Goal: Information Seeking & Learning: Compare options

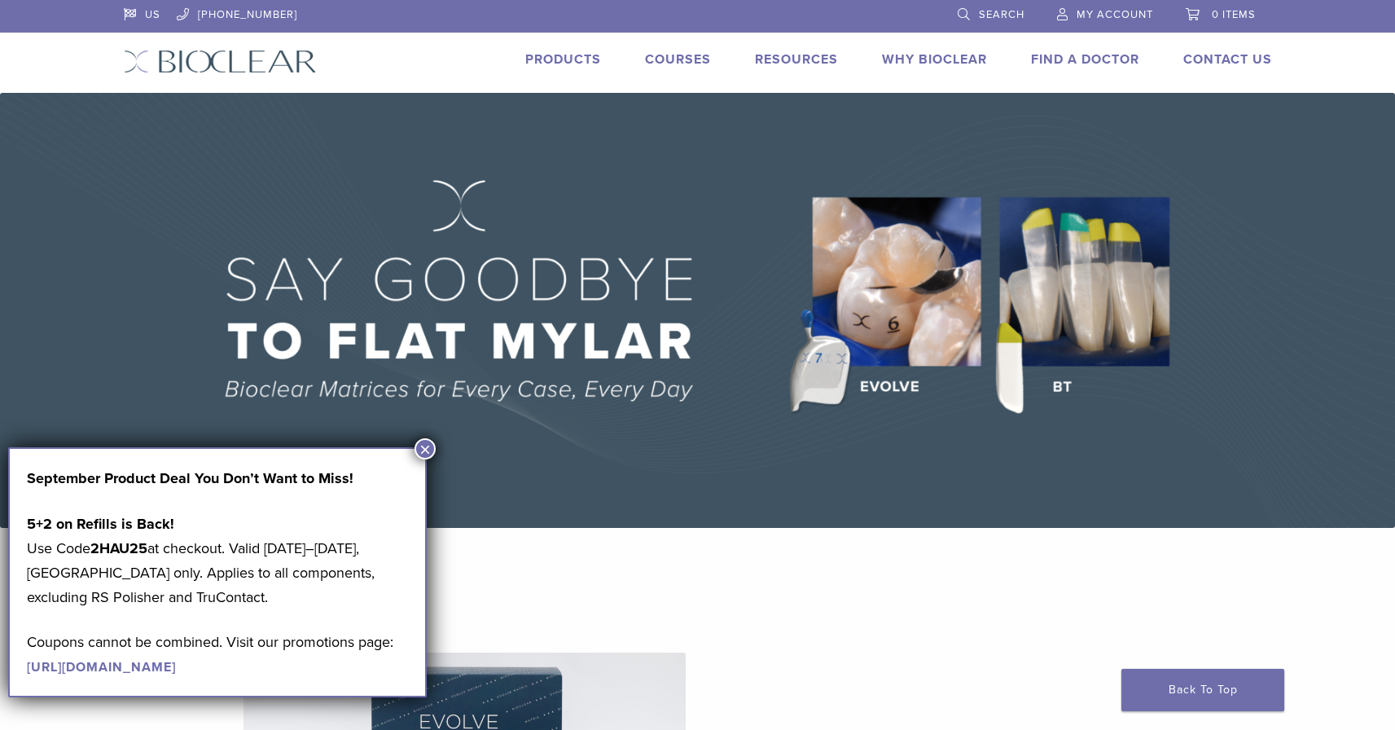
click at [578, 60] on link "Products" at bounding box center [563, 59] width 76 height 16
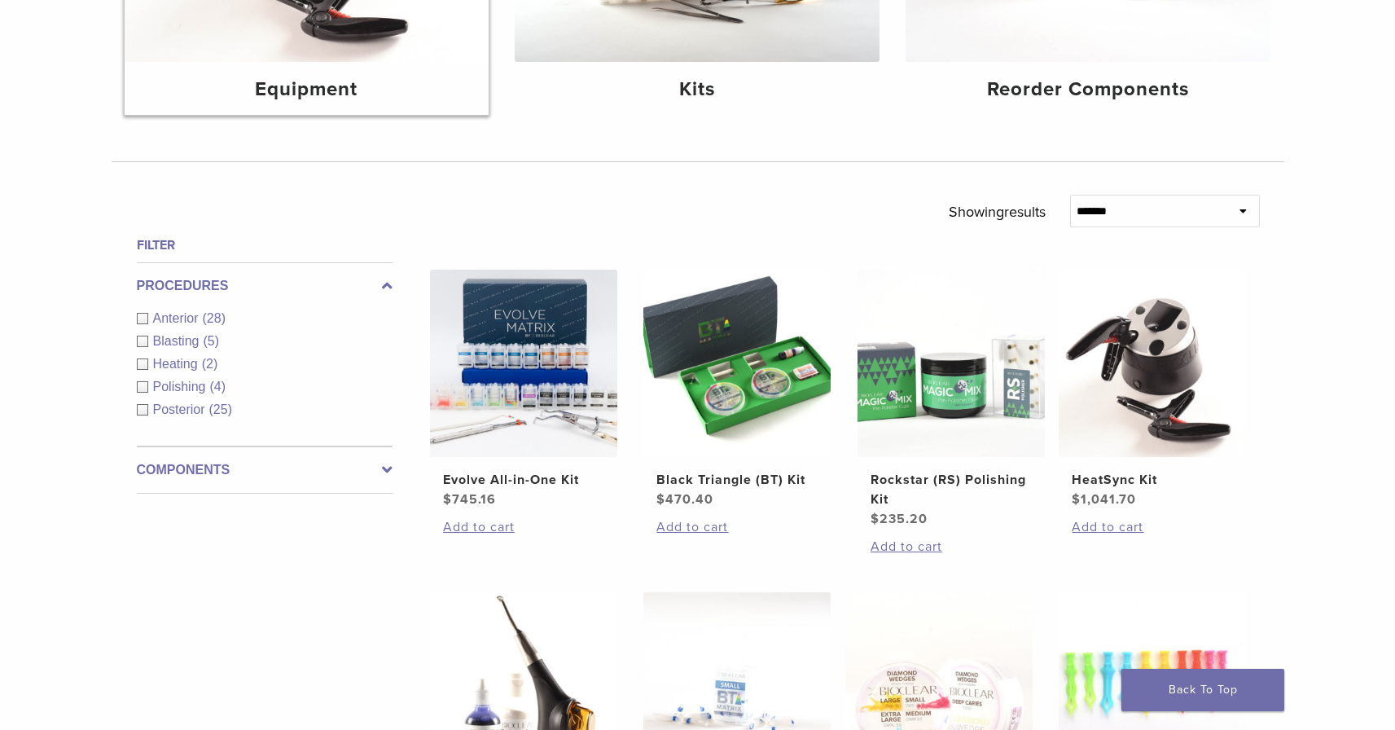
scroll to position [413, 0]
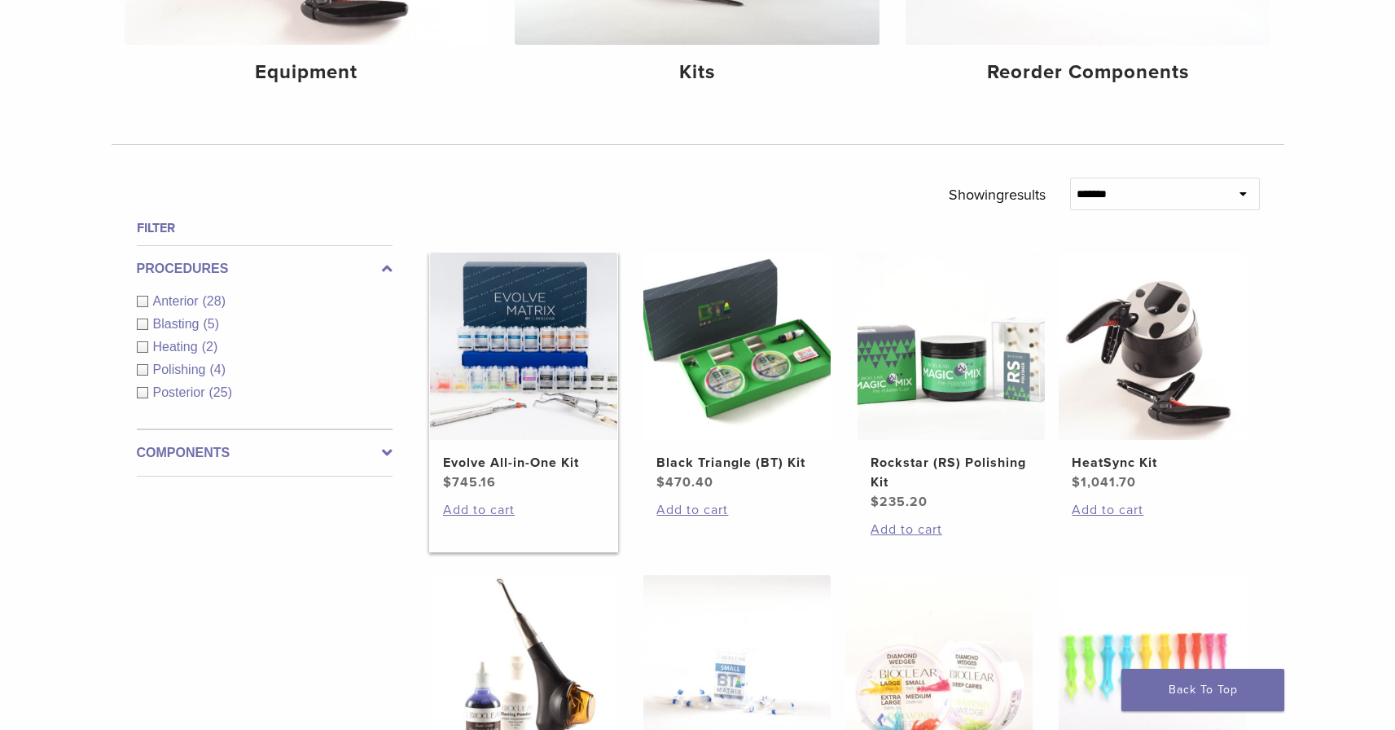
click at [512, 457] on h2 "Evolve All-in-One Kit" at bounding box center [523, 463] width 161 height 20
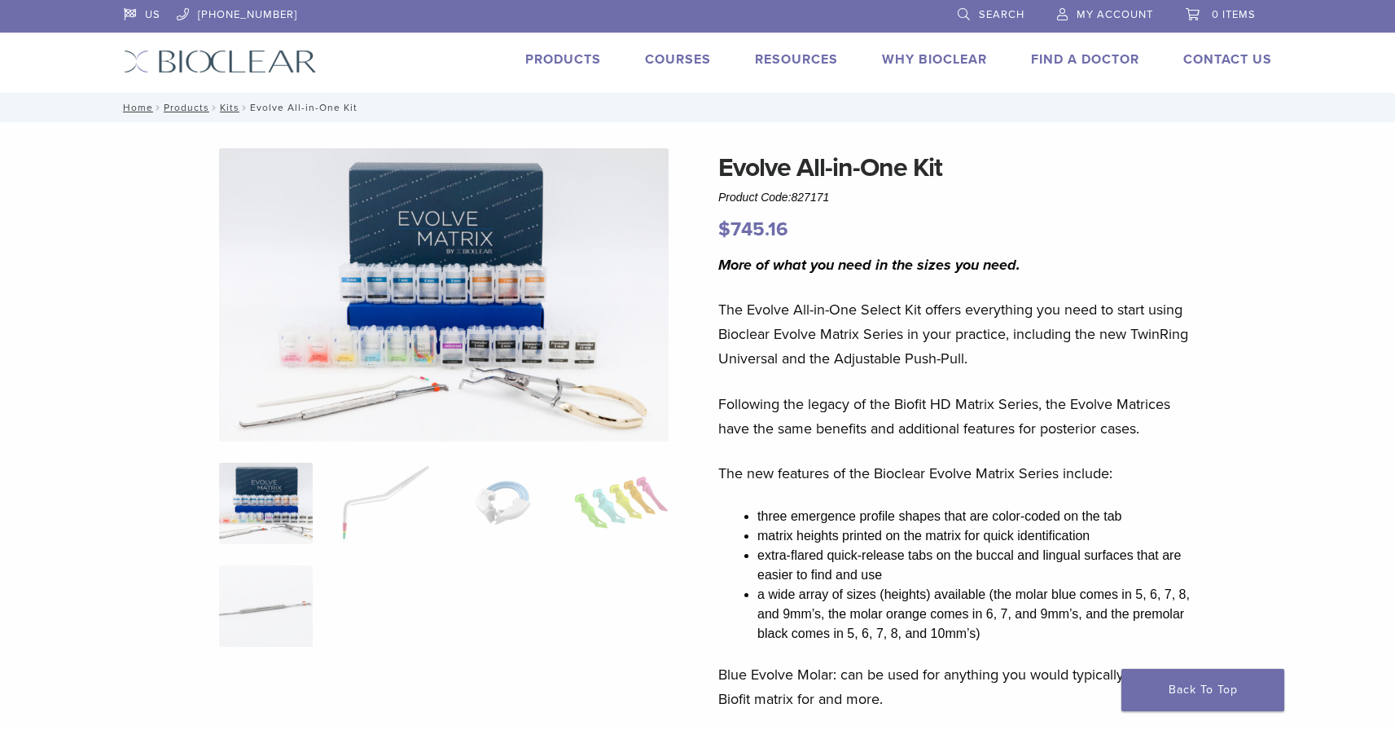
click at [288, 494] on img at bounding box center [266, 503] width 94 height 81
click at [381, 504] on img at bounding box center [384, 503] width 94 height 81
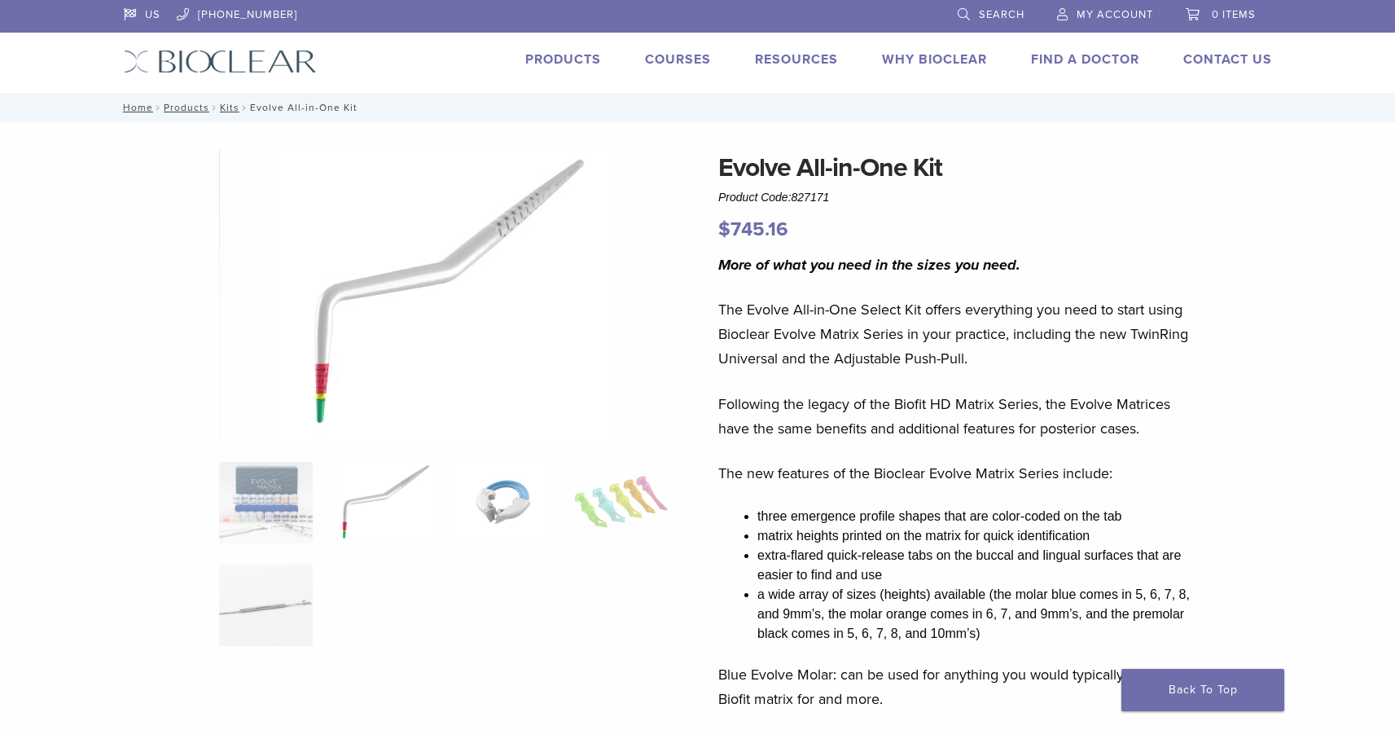
click at [507, 511] on img at bounding box center [503, 502] width 94 height 81
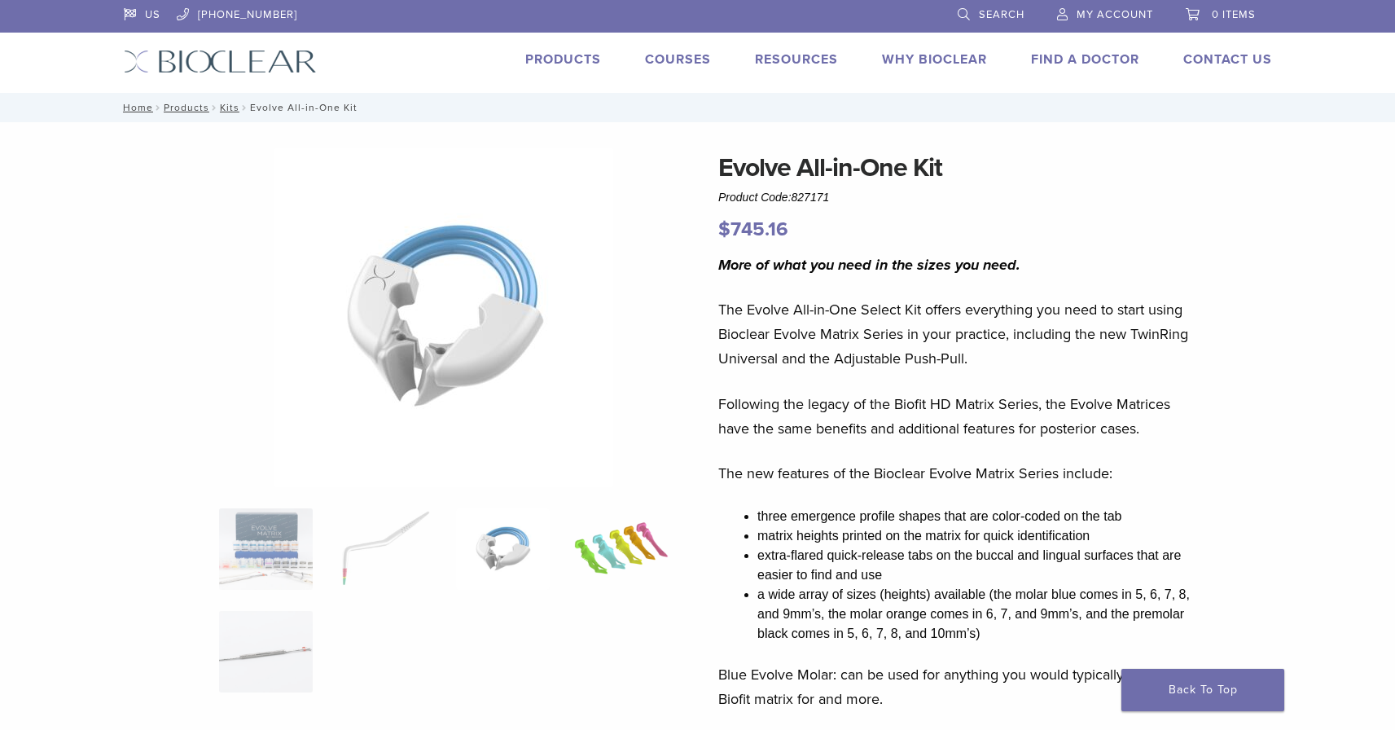
click at [603, 539] on img at bounding box center [621, 548] width 94 height 81
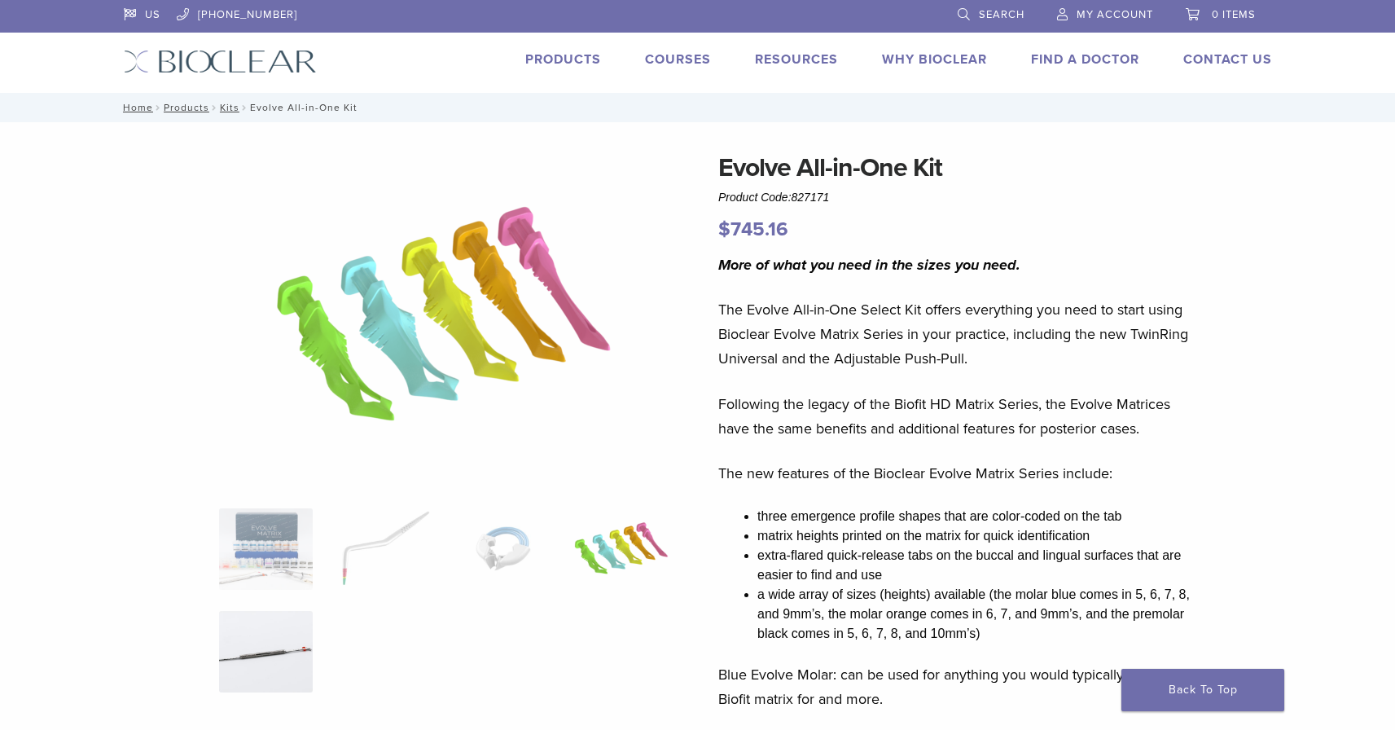
click at [295, 634] on img at bounding box center [266, 651] width 94 height 81
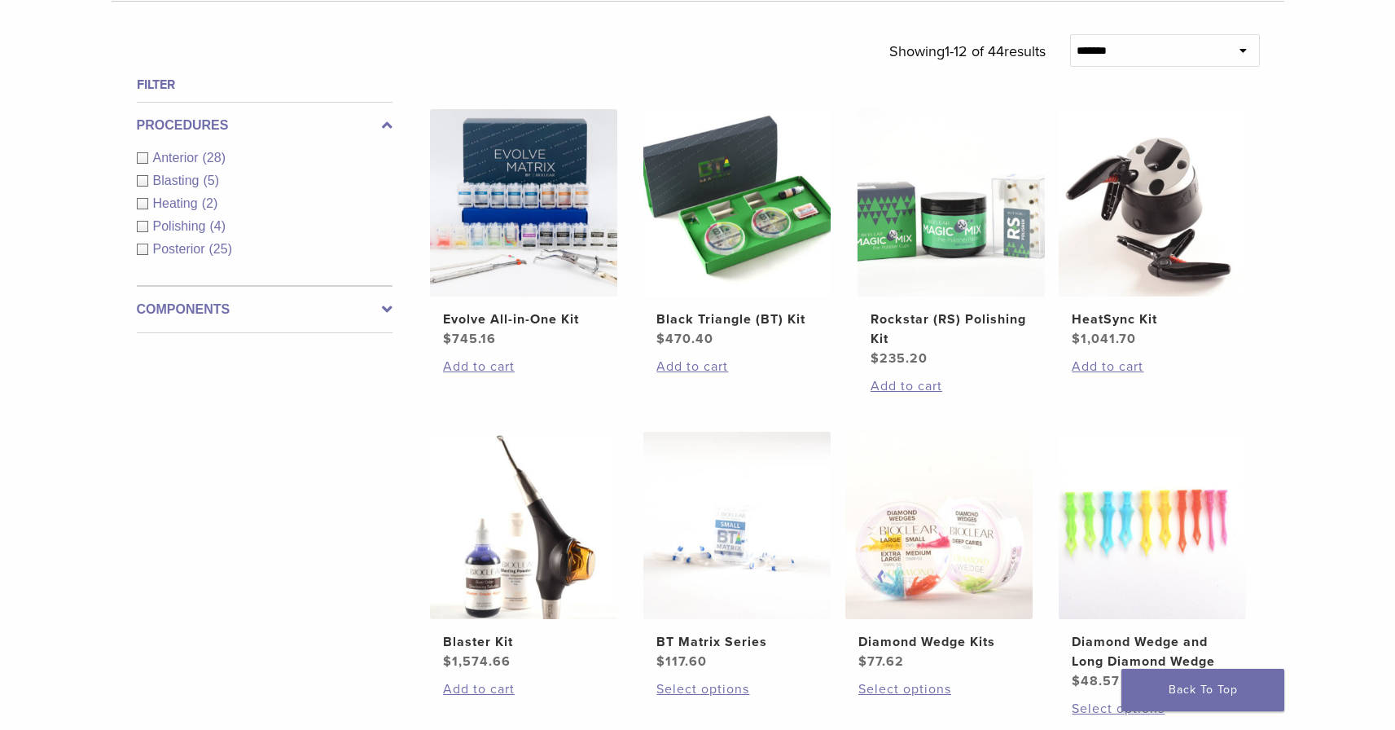
scroll to position [559, 0]
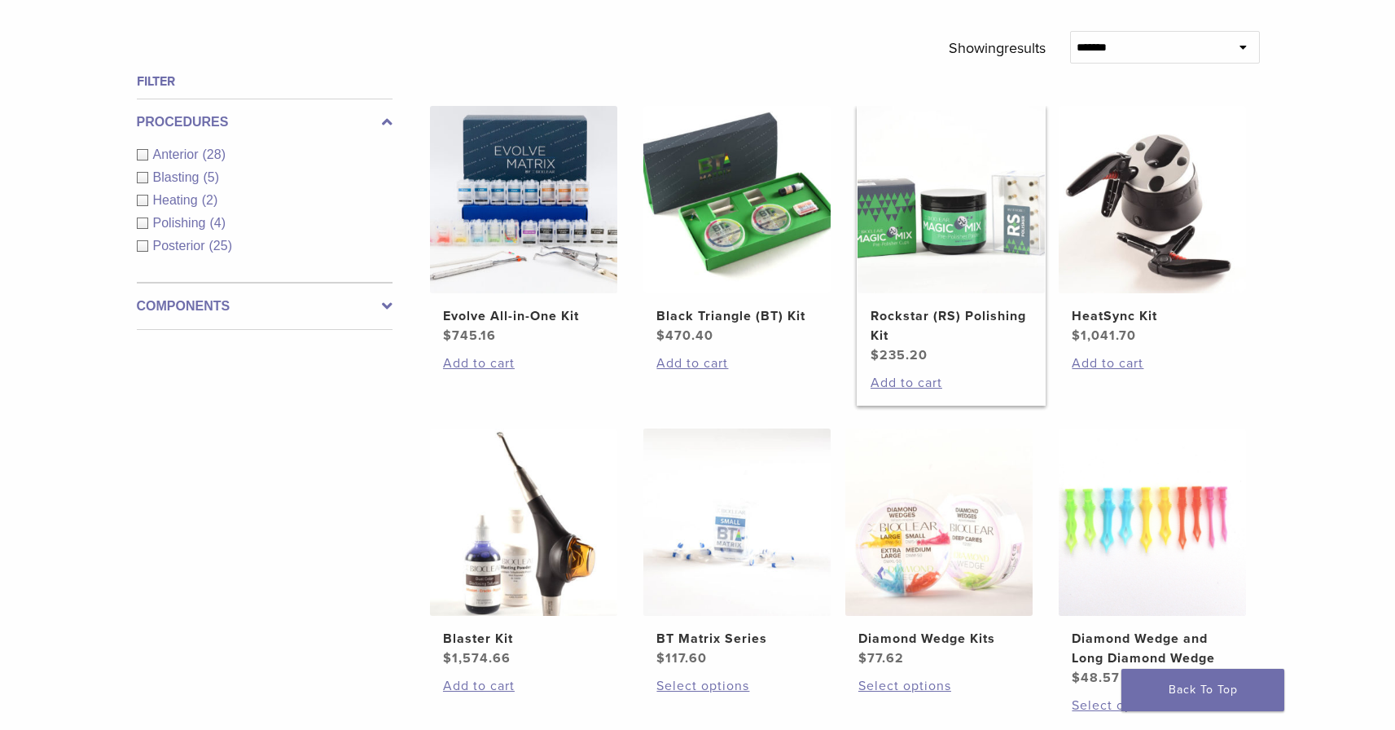
click at [947, 318] on h2 "Rockstar (RS) Polishing Kit" at bounding box center [951, 325] width 161 height 39
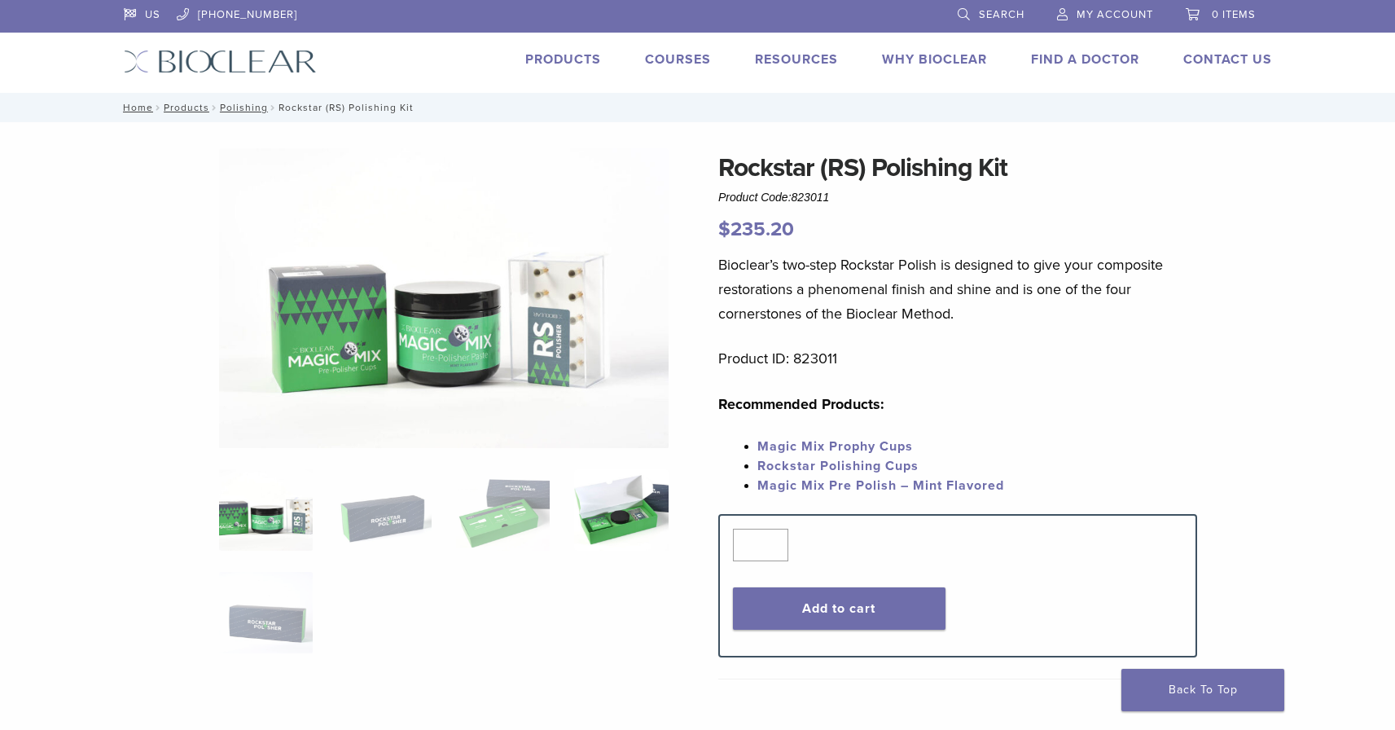
click at [614, 506] on img at bounding box center [621, 509] width 94 height 81
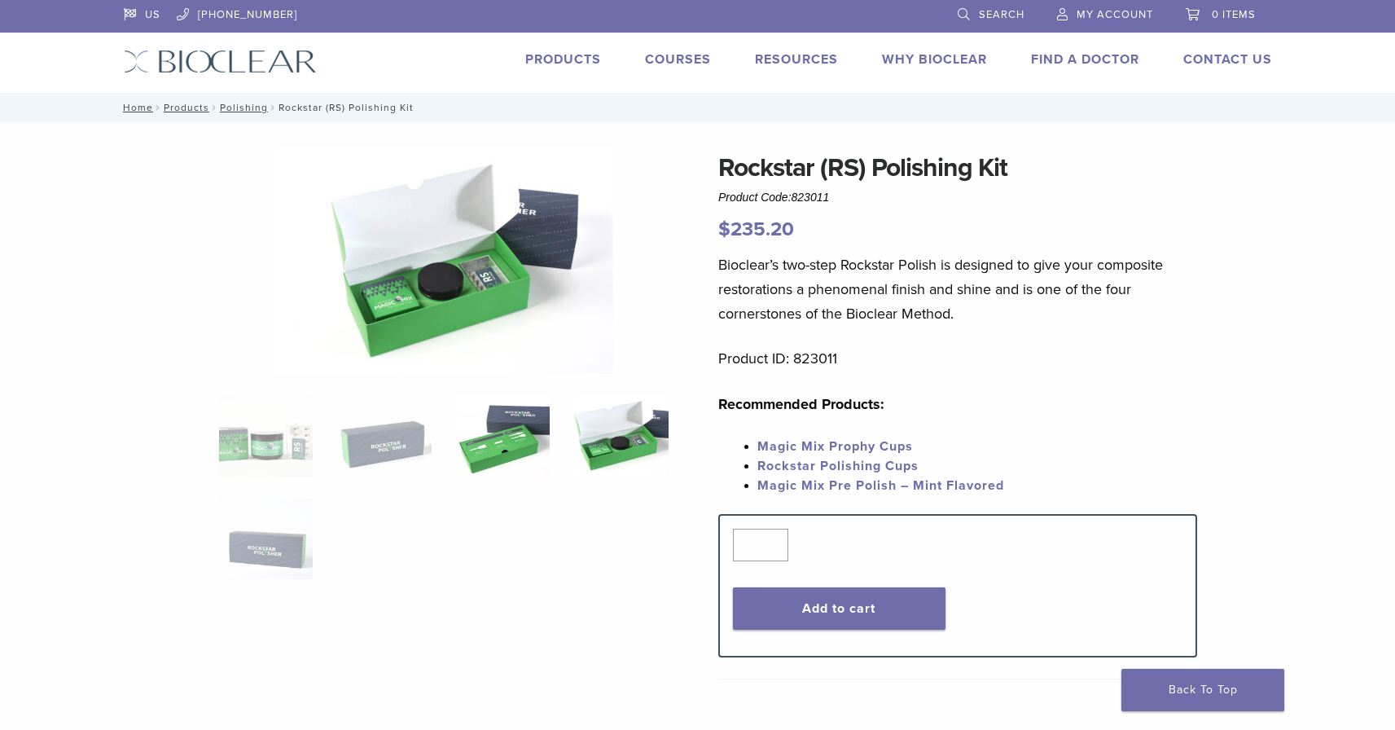
click at [520, 451] on img at bounding box center [503, 435] width 94 height 81
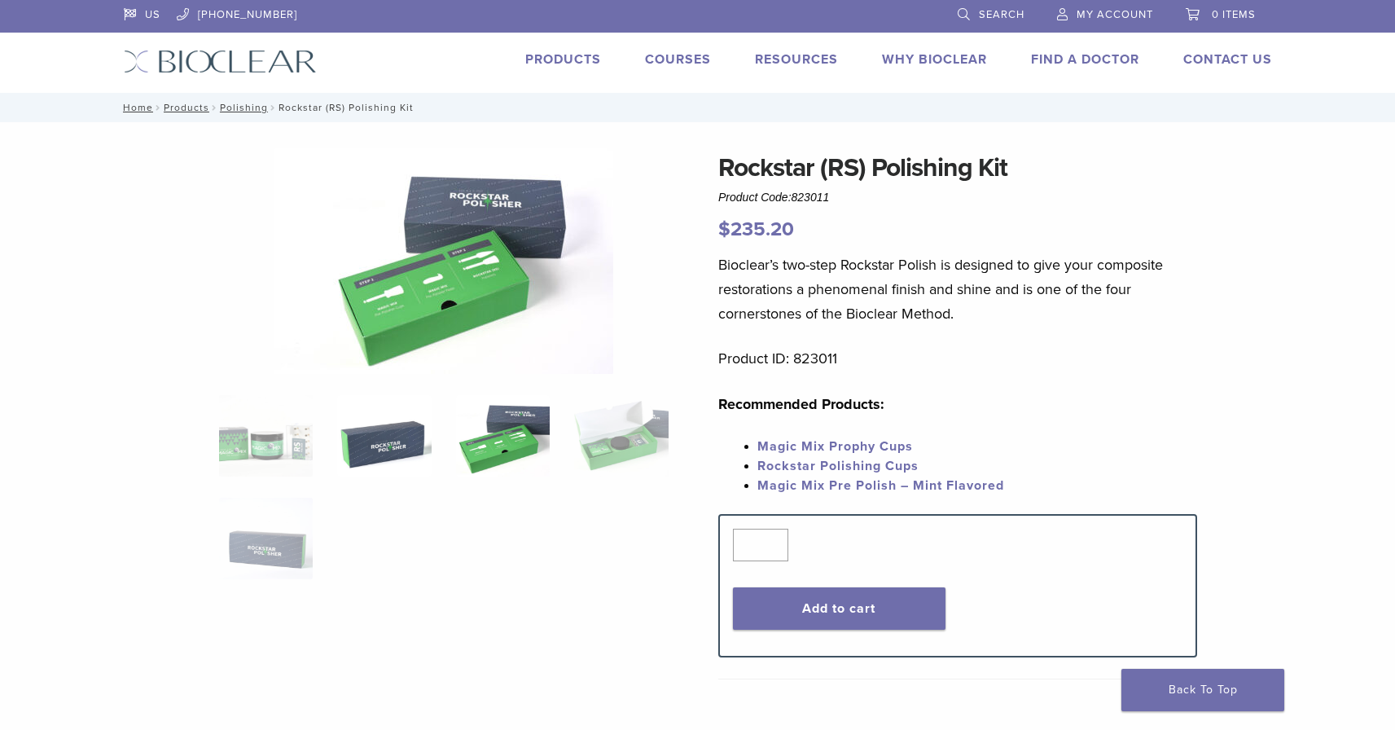
click at [411, 438] on img at bounding box center [384, 435] width 94 height 81
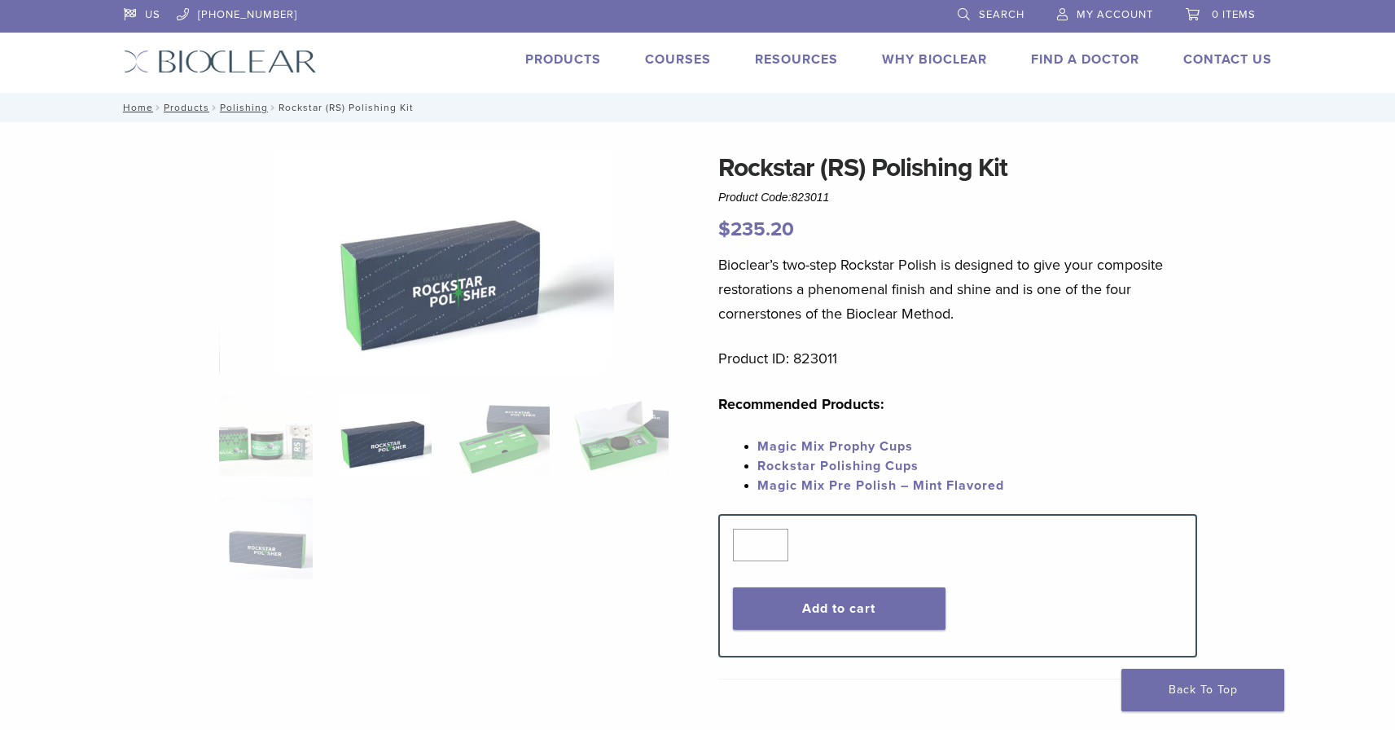
click at [314, 432] on ol at bounding box center [444, 497] width 474 height 205
click at [284, 433] on img at bounding box center [266, 435] width 94 height 81
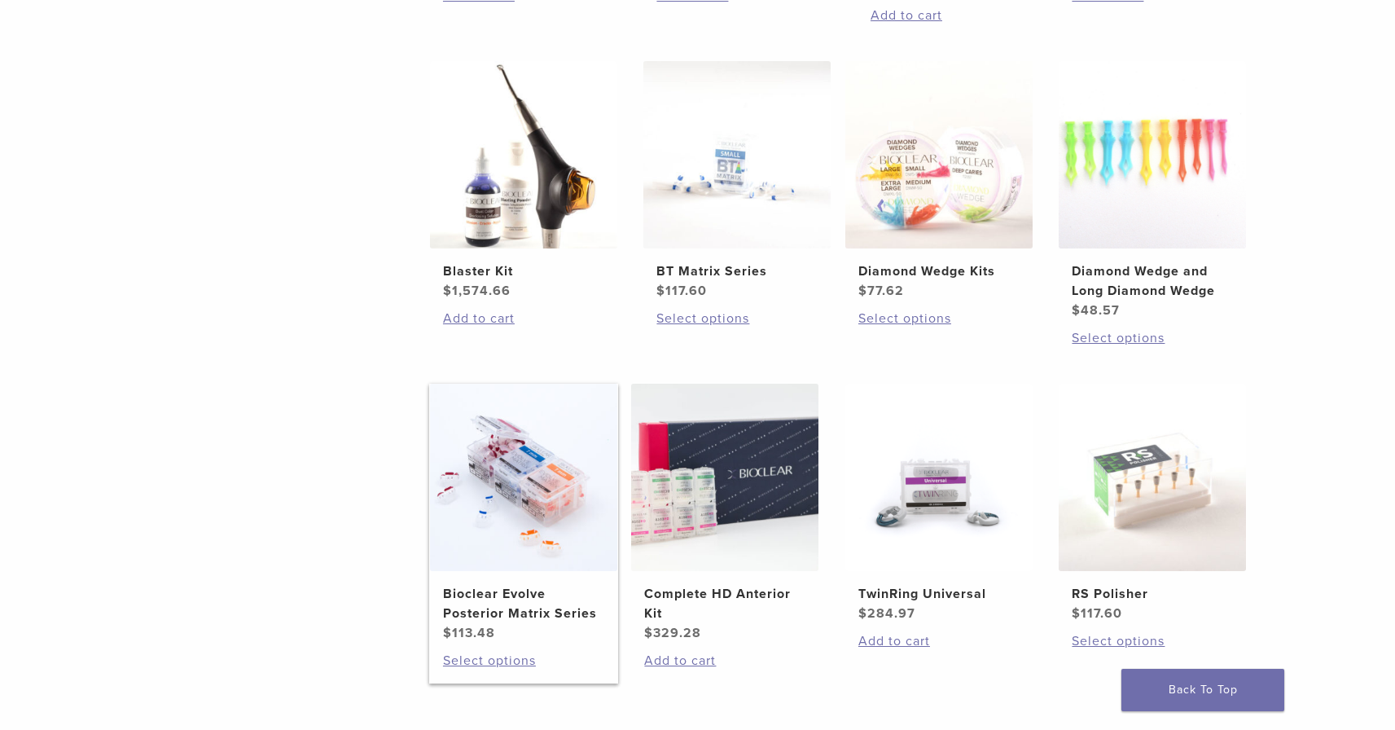
scroll to position [925, 0]
click at [716, 229] on img at bounding box center [736, 156] width 187 height 187
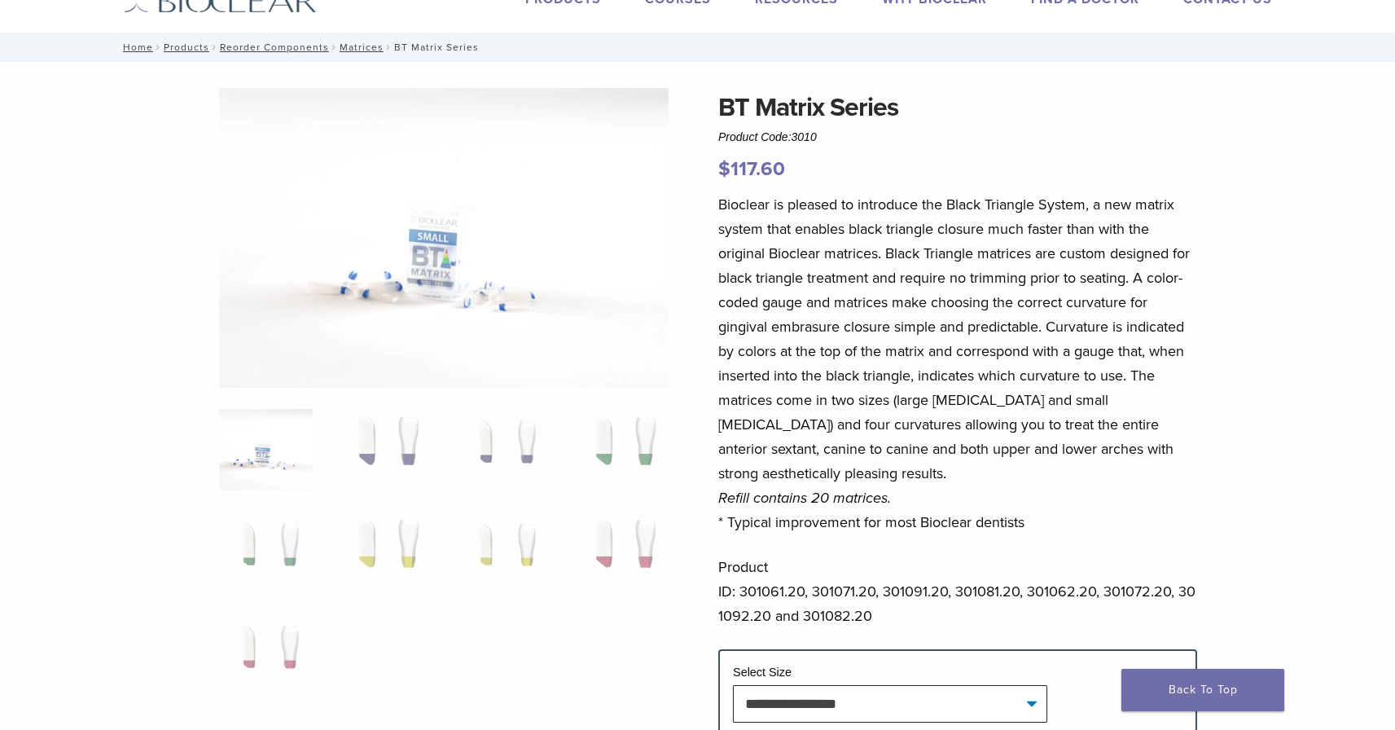
scroll to position [67, 0]
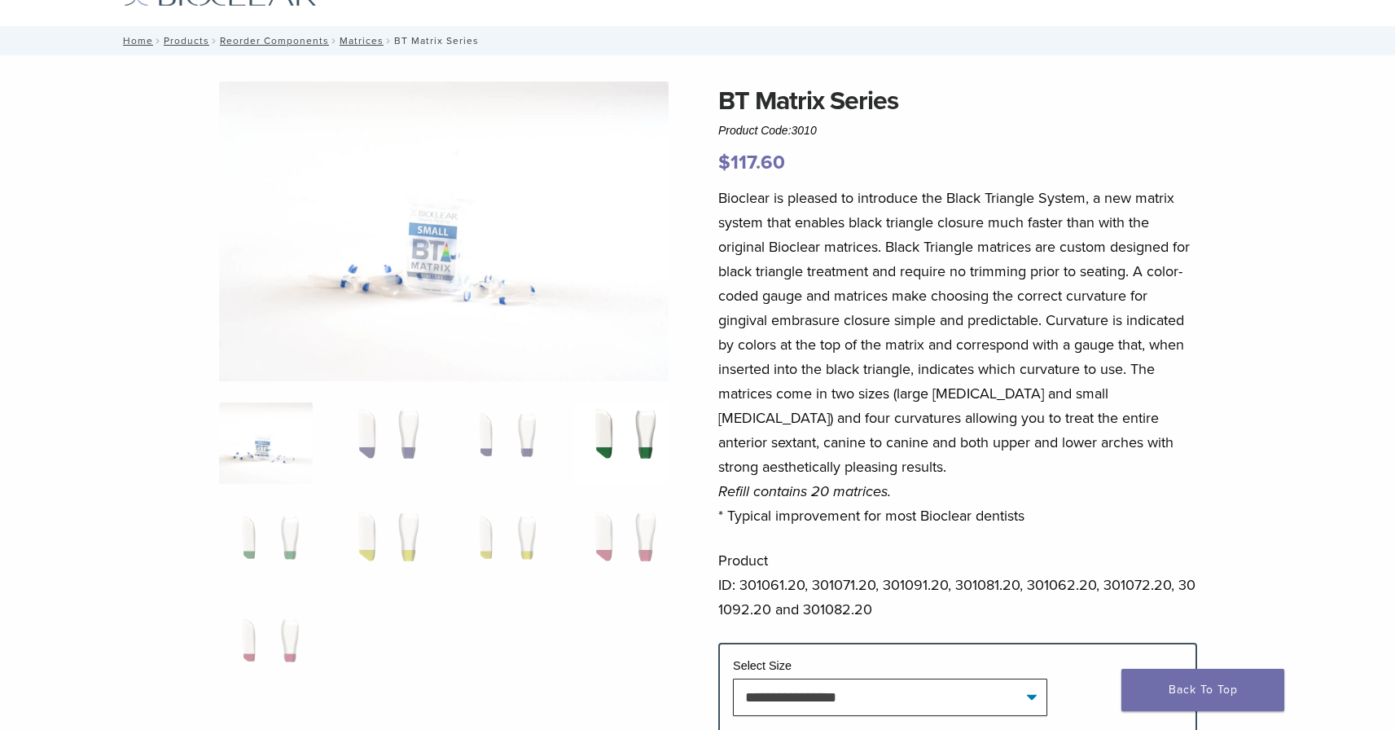
click at [646, 447] on img at bounding box center [621, 442] width 94 height 81
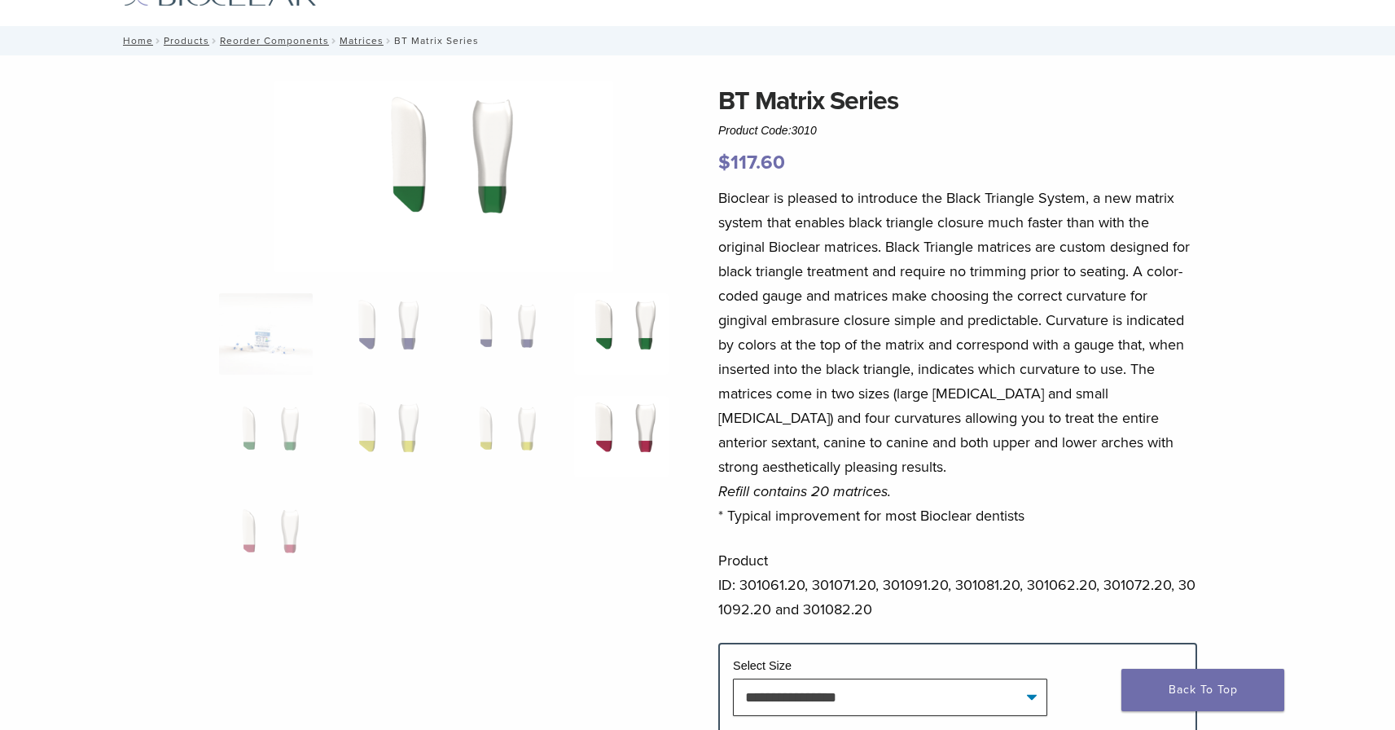
click at [637, 438] on img at bounding box center [621, 436] width 94 height 81
click at [559, 427] on ol at bounding box center [444, 447] width 474 height 308
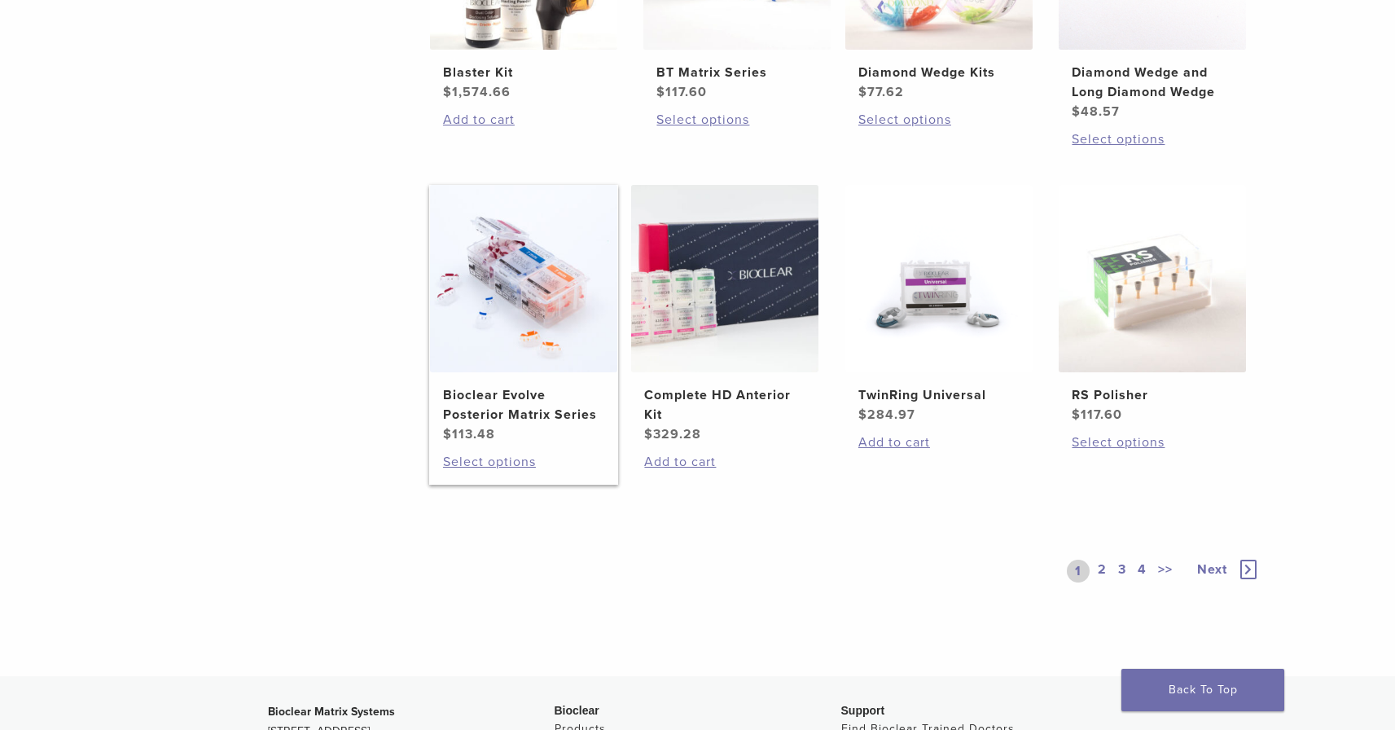
scroll to position [1152, 0]
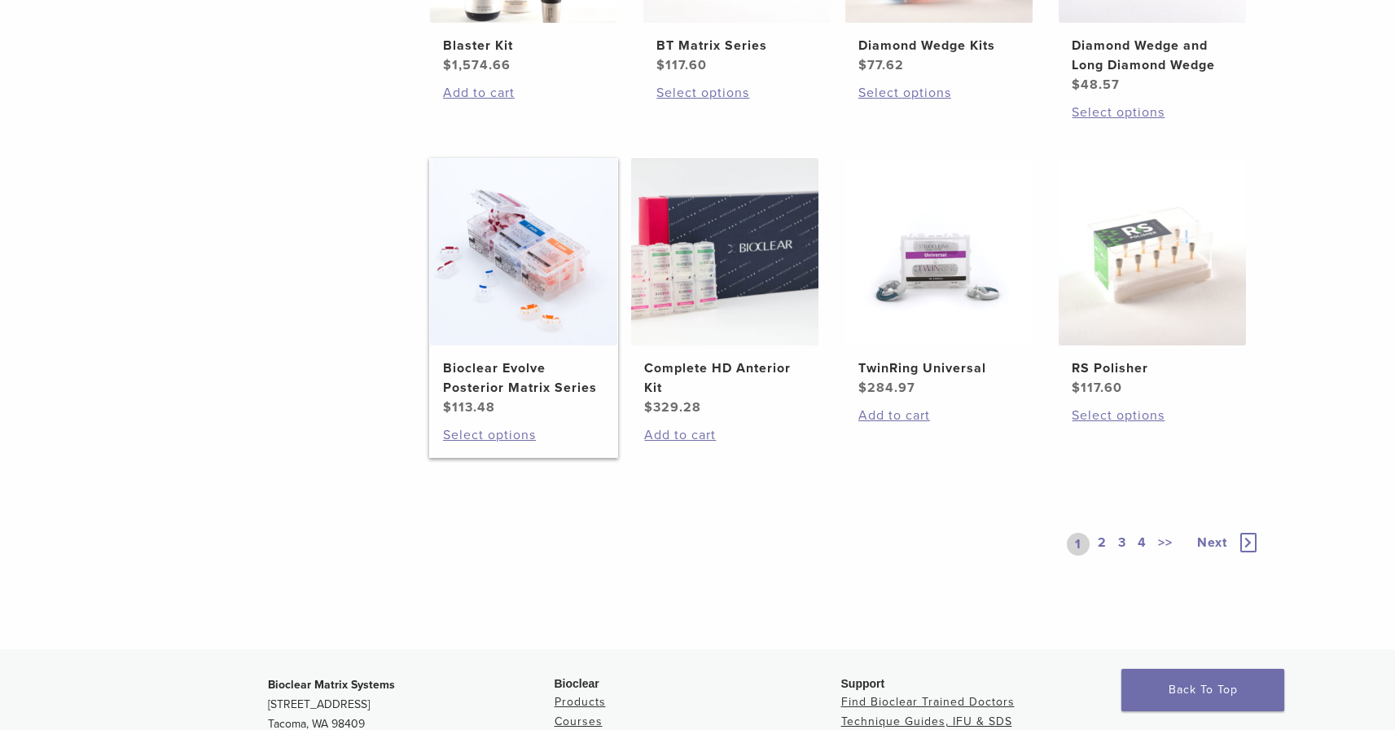
click at [534, 381] on h2 "Bioclear Evolve Posterior Matrix Series" at bounding box center [523, 377] width 161 height 39
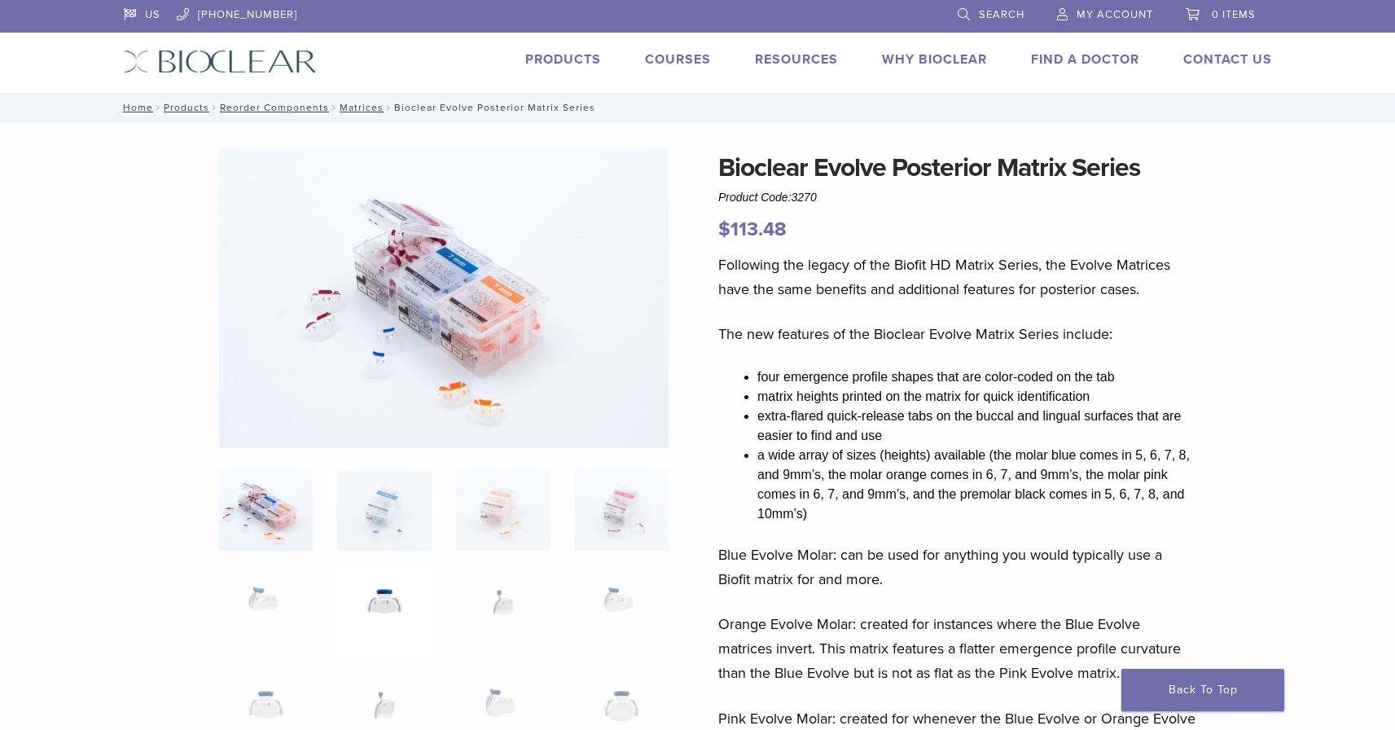
click at [381, 612] on img at bounding box center [384, 612] width 94 height 81
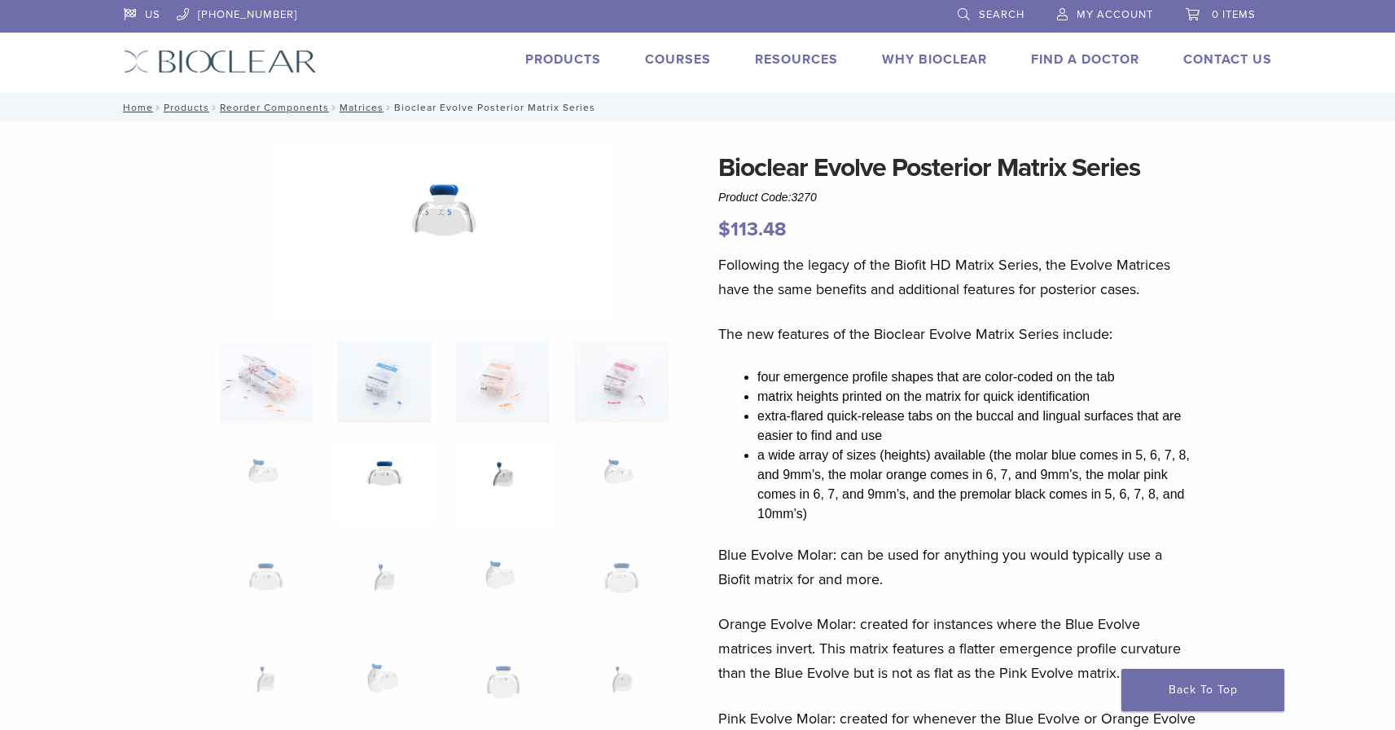
click at [505, 503] on img at bounding box center [503, 484] width 94 height 81
click at [506, 415] on img at bounding box center [503, 381] width 94 height 81
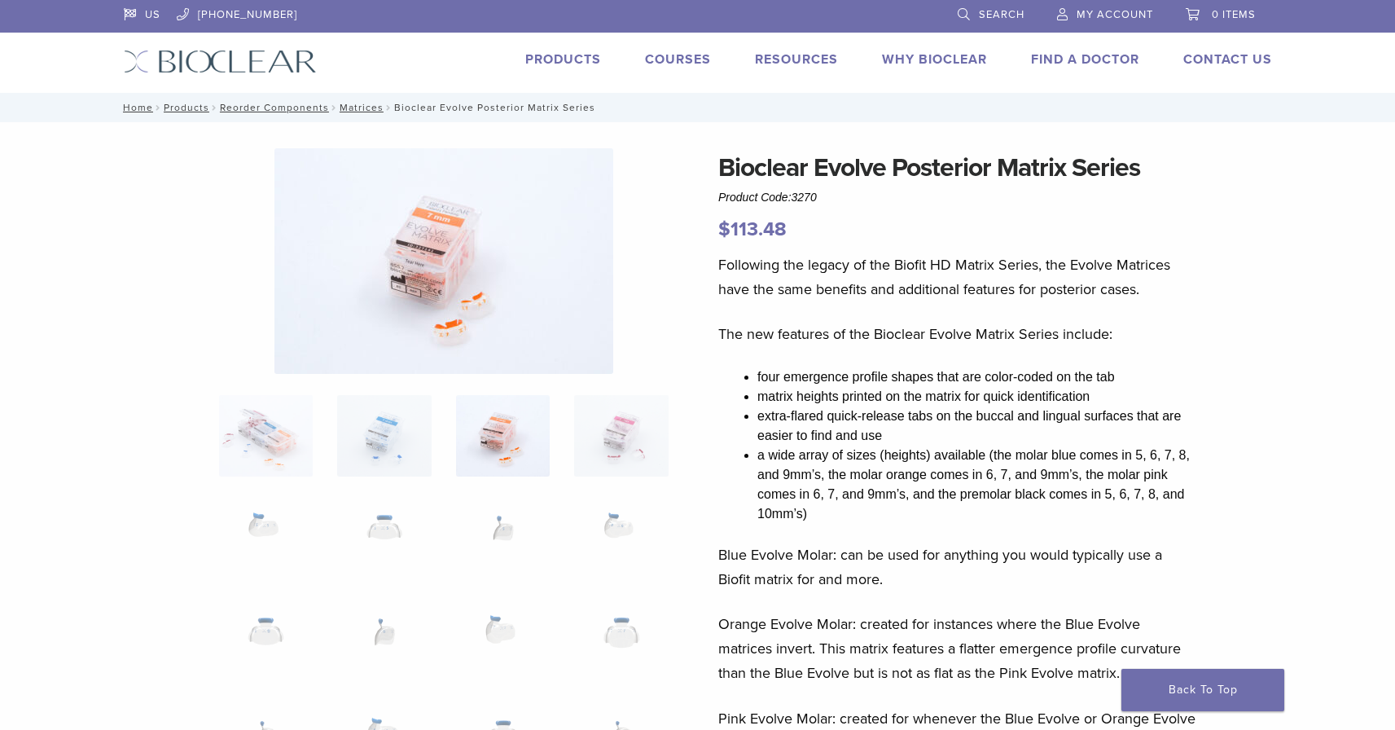
click at [297, 450] on img at bounding box center [266, 435] width 94 height 81
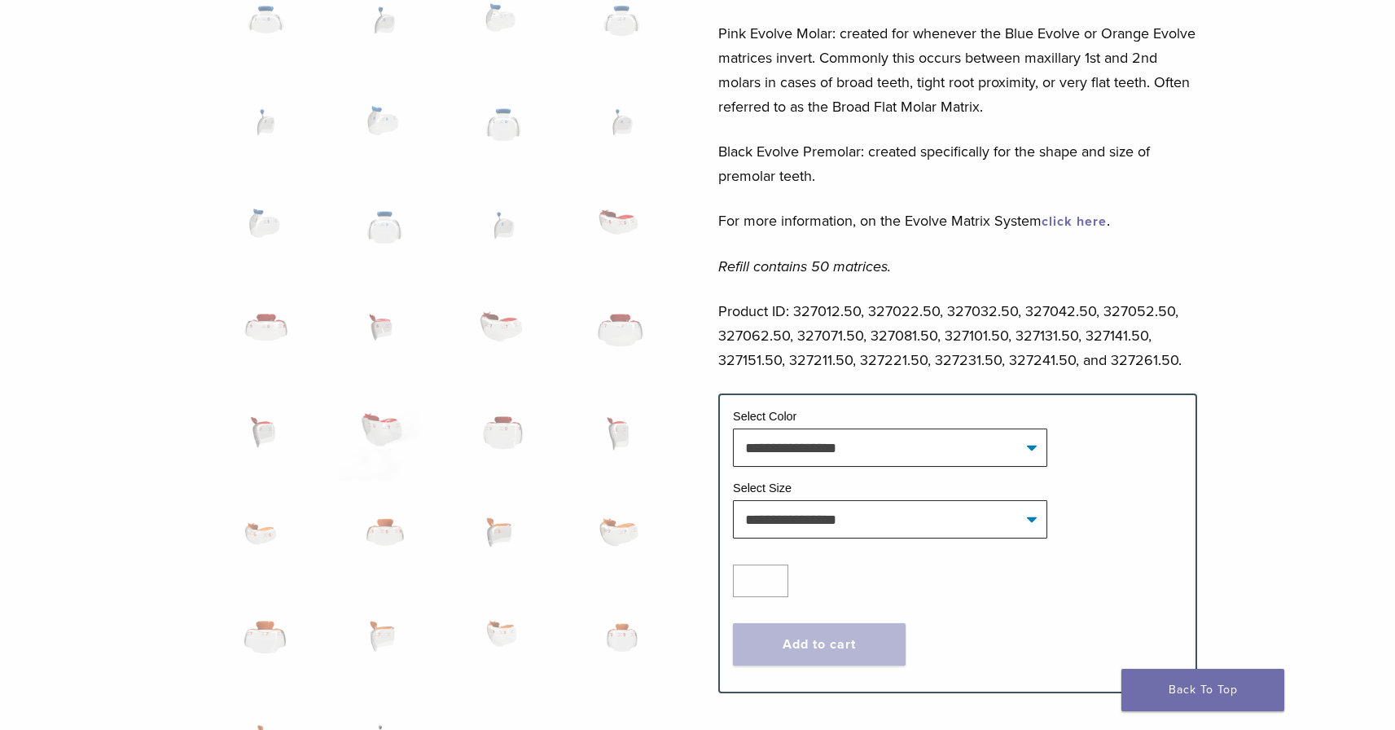
scroll to position [703, 0]
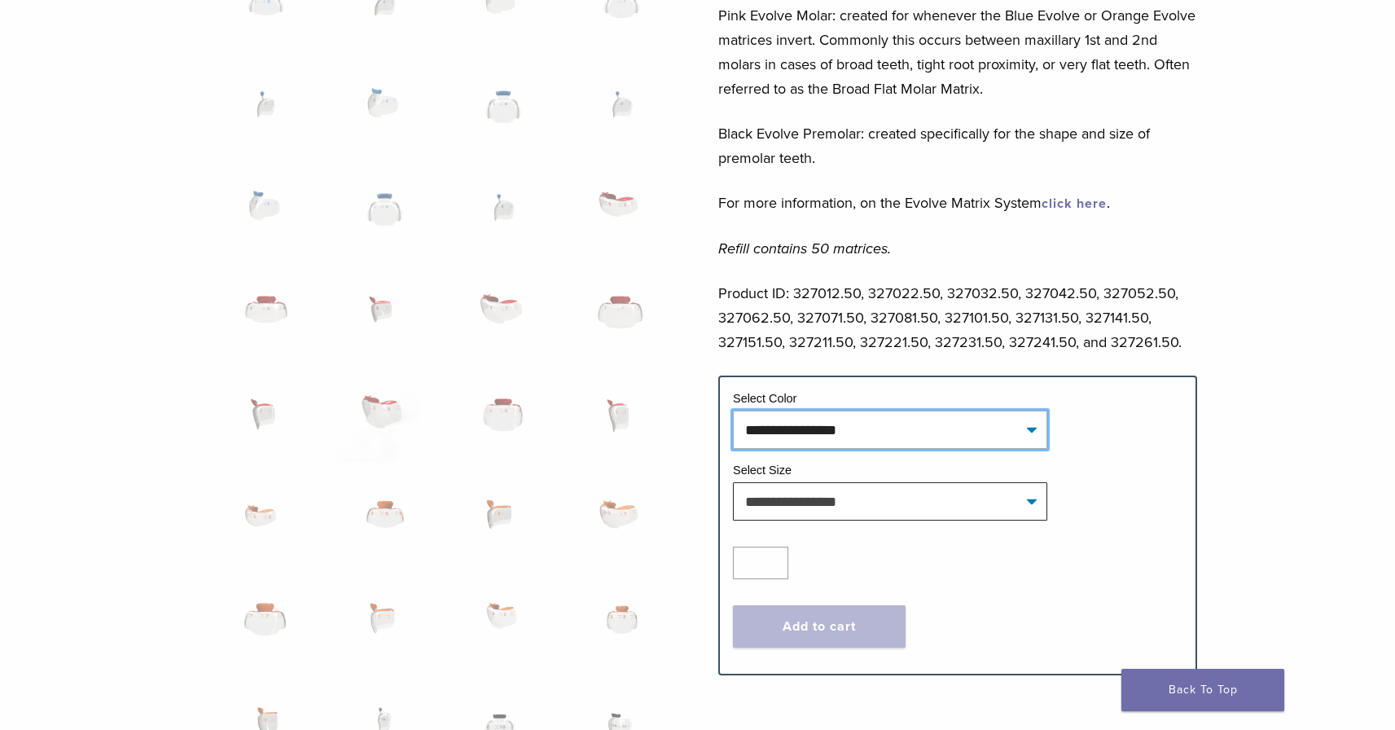
click at [809, 432] on select "**********" at bounding box center [890, 428] width 314 height 37
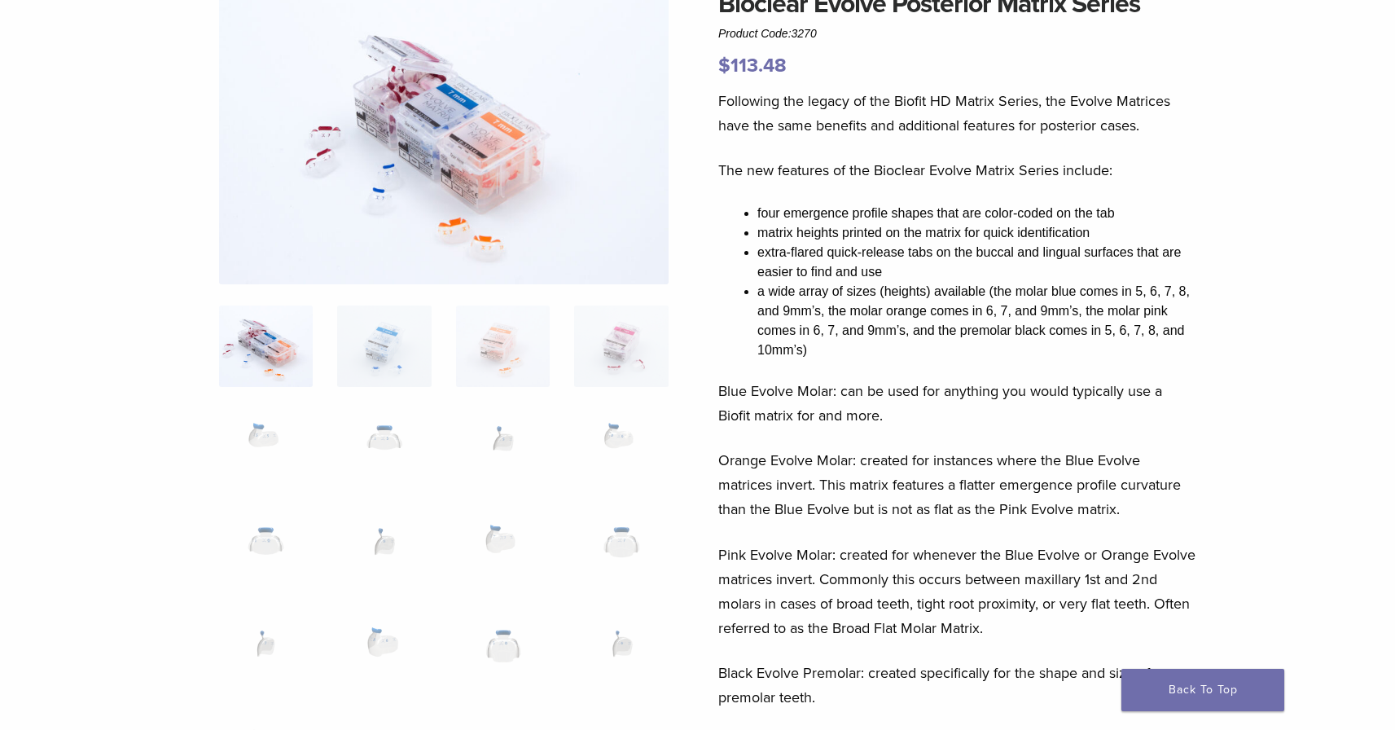
scroll to position [156, 0]
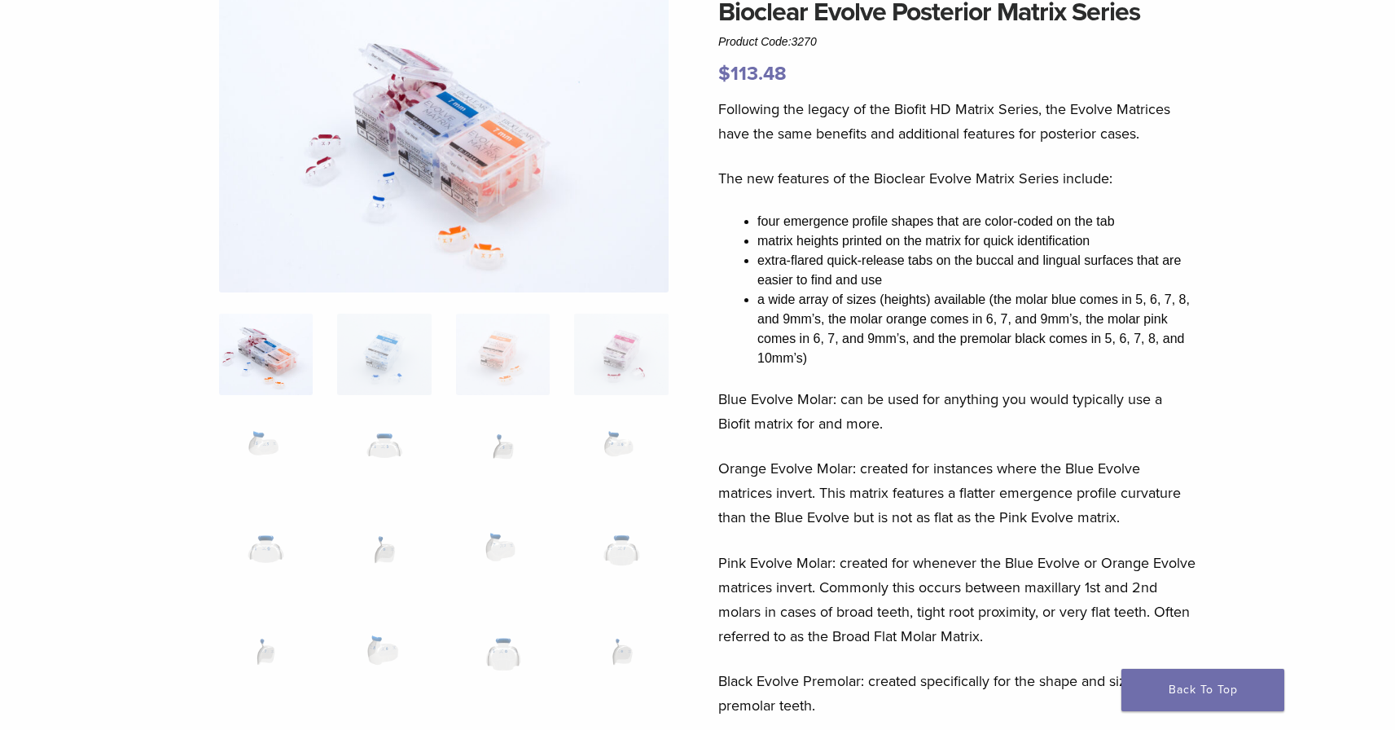
click at [463, 243] on img at bounding box center [444, 143] width 450 height 300
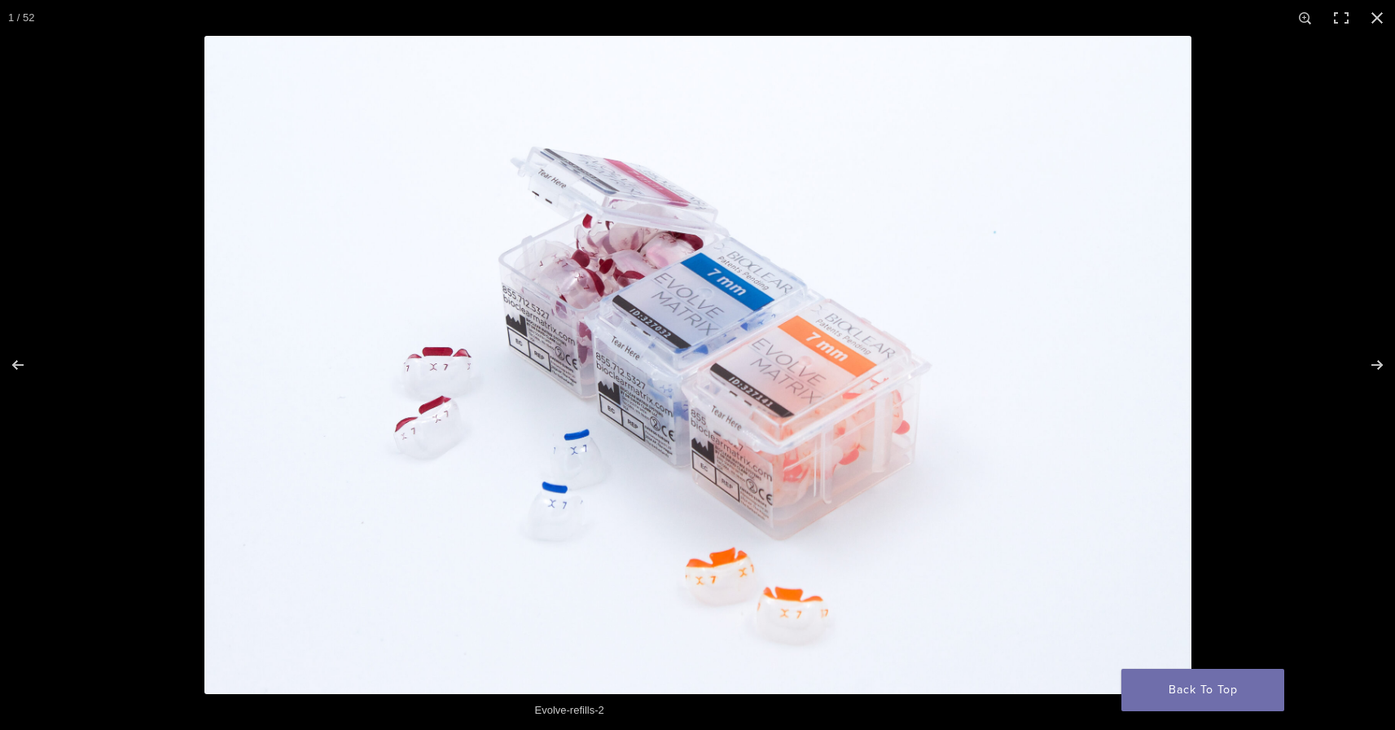
click at [713, 571] on img at bounding box center [697, 365] width 987 height 658
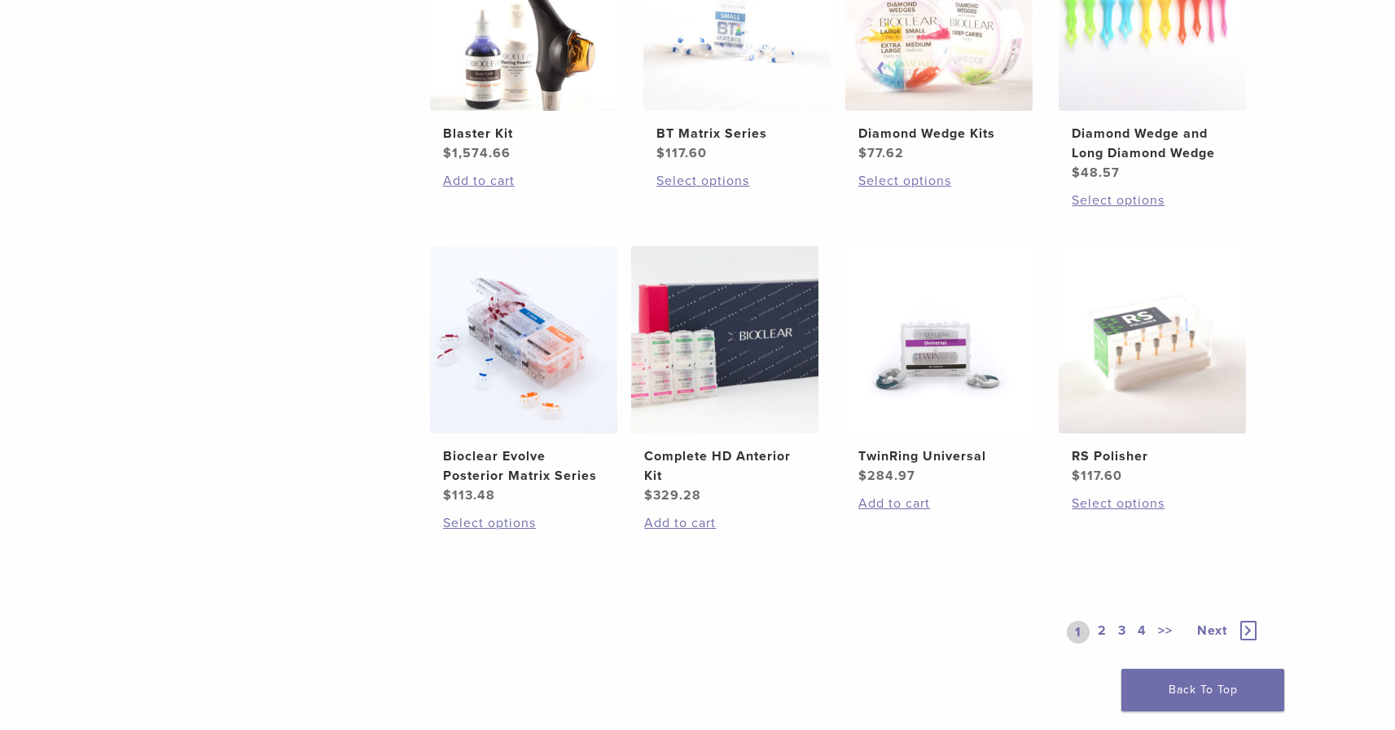
scroll to position [1060, 0]
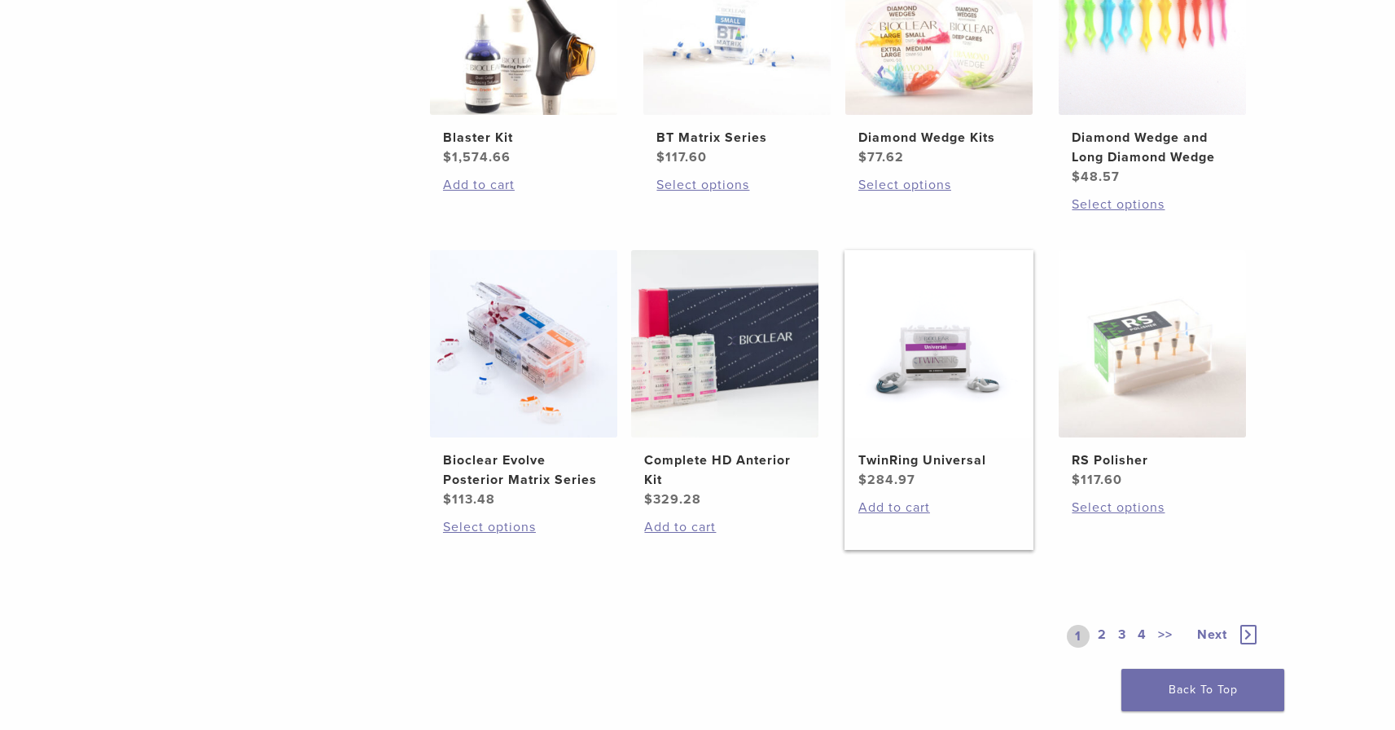
click at [919, 404] on img at bounding box center [938, 343] width 187 height 187
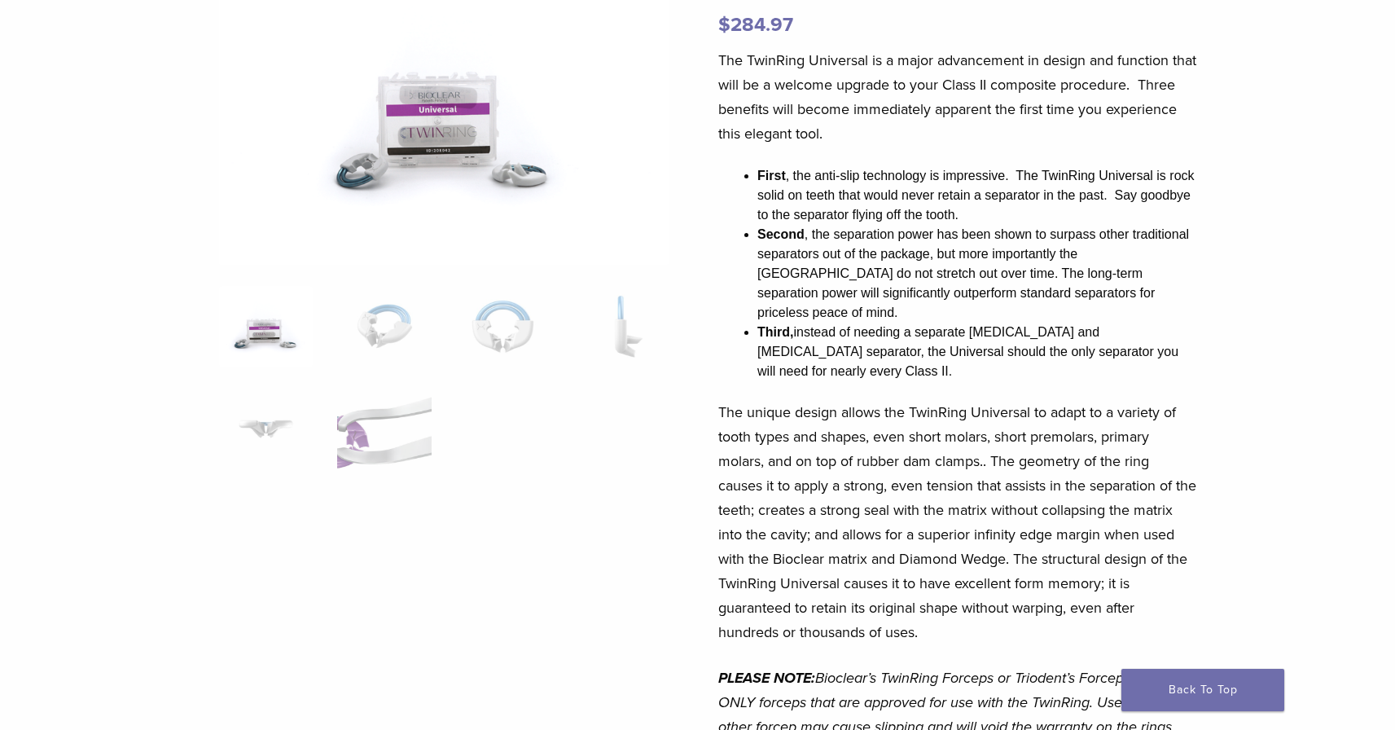
scroll to position [218, 0]
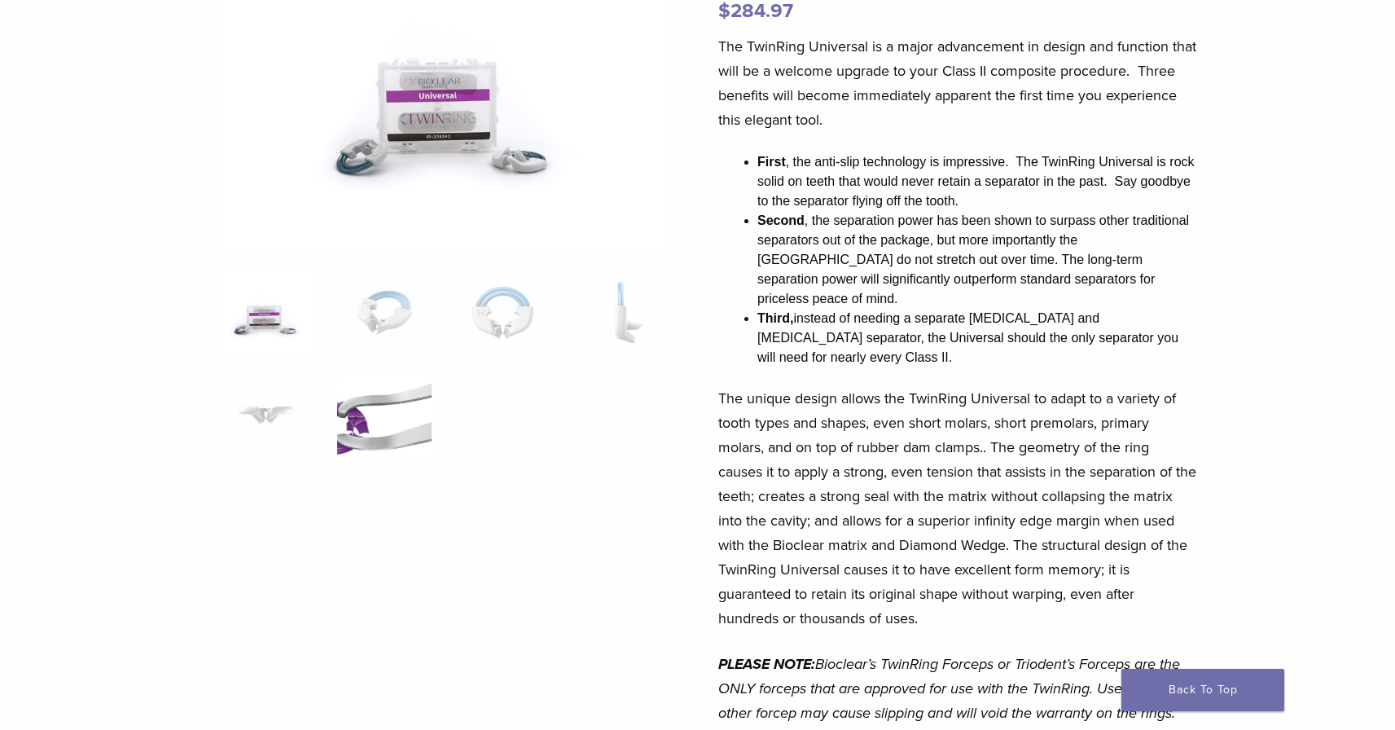
click at [385, 422] on img at bounding box center [384, 415] width 94 height 81
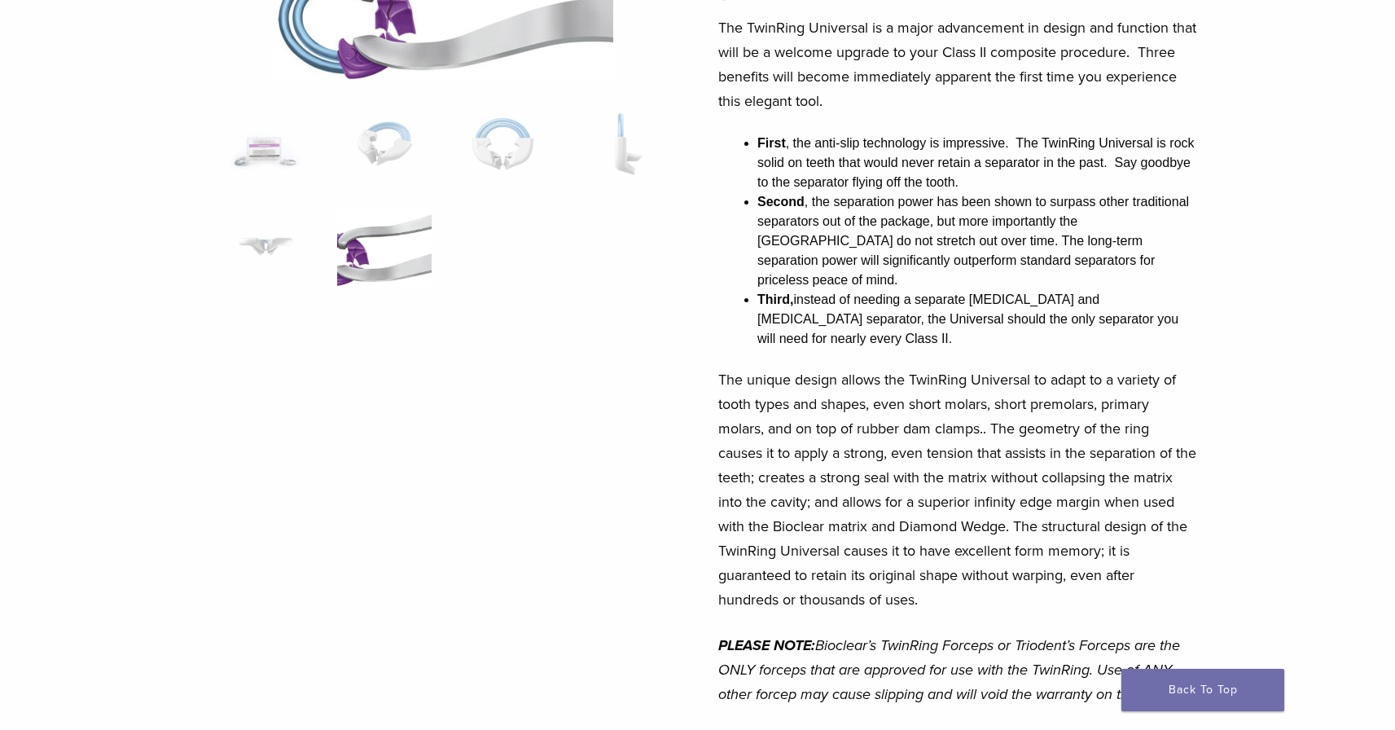
scroll to position [226, 0]
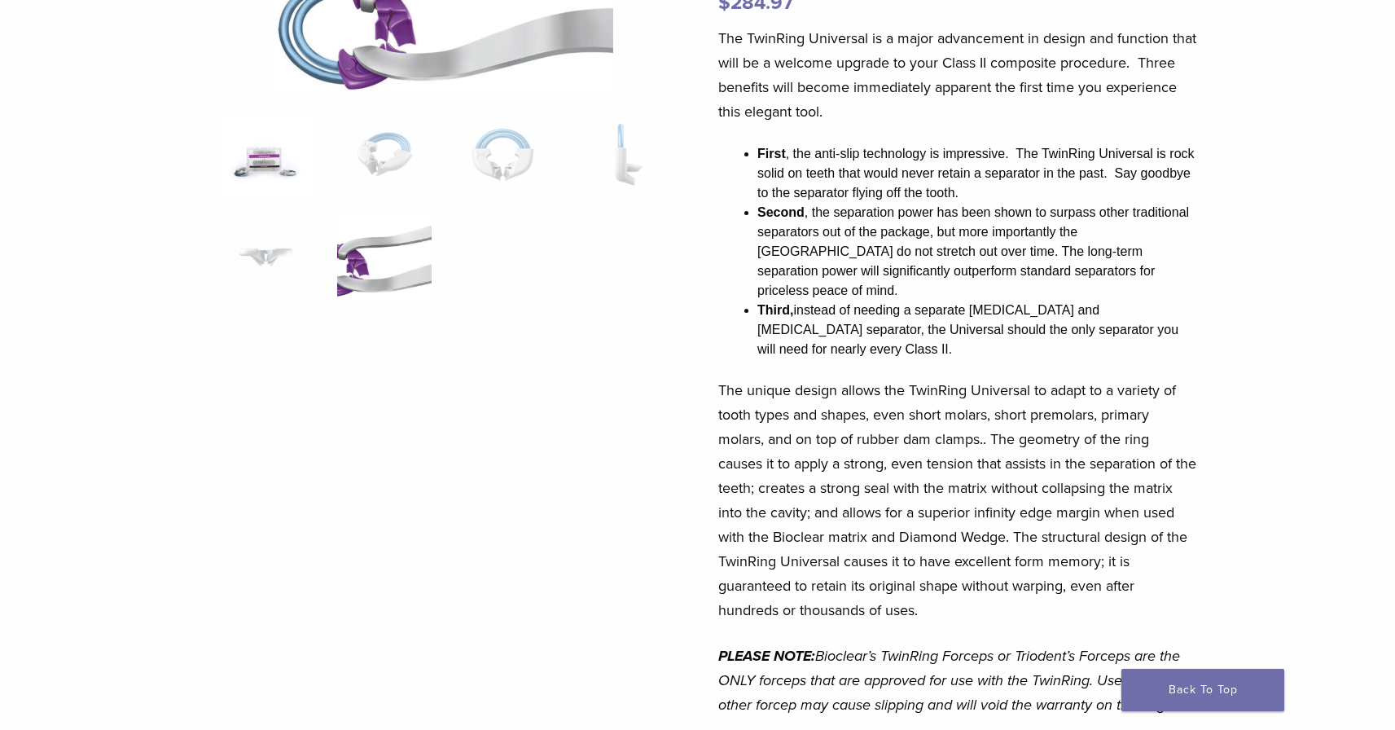
click at [268, 156] on img at bounding box center [266, 154] width 94 height 81
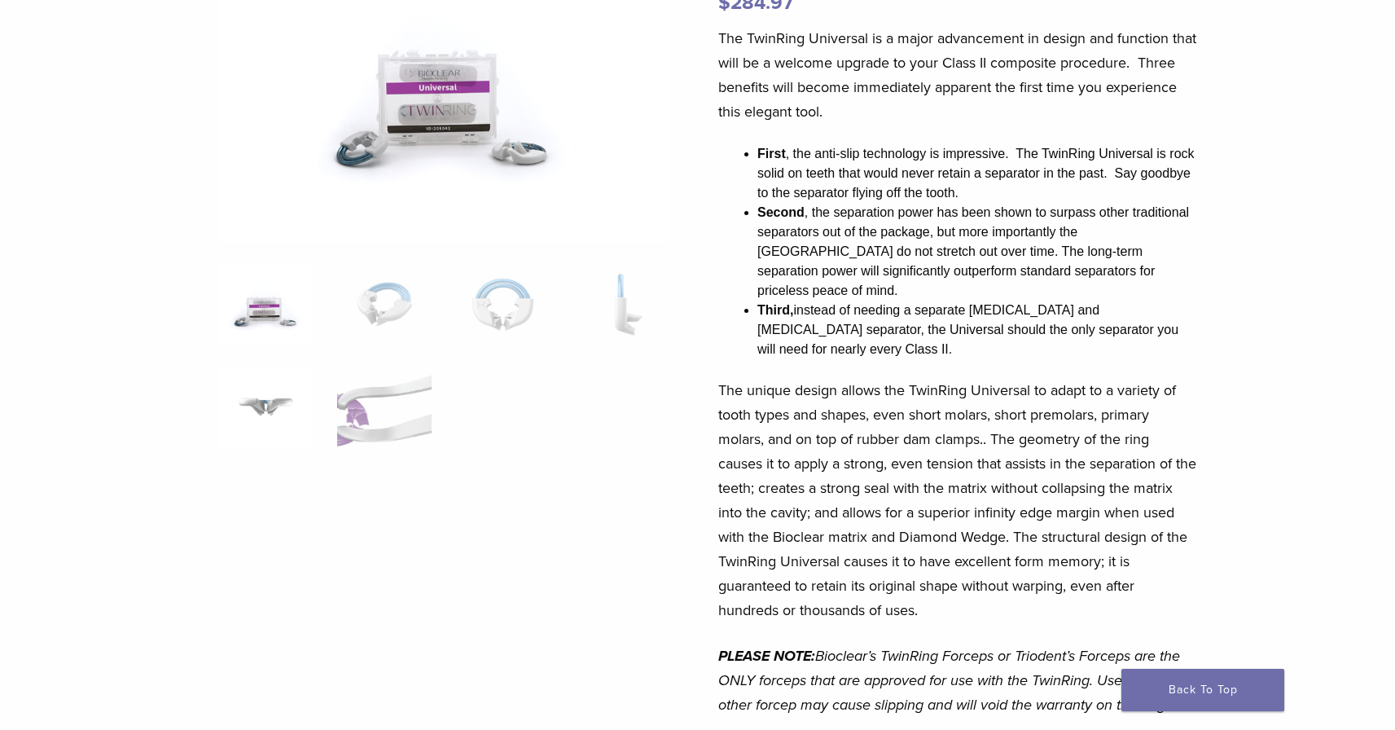
click at [270, 387] on img at bounding box center [266, 406] width 94 height 81
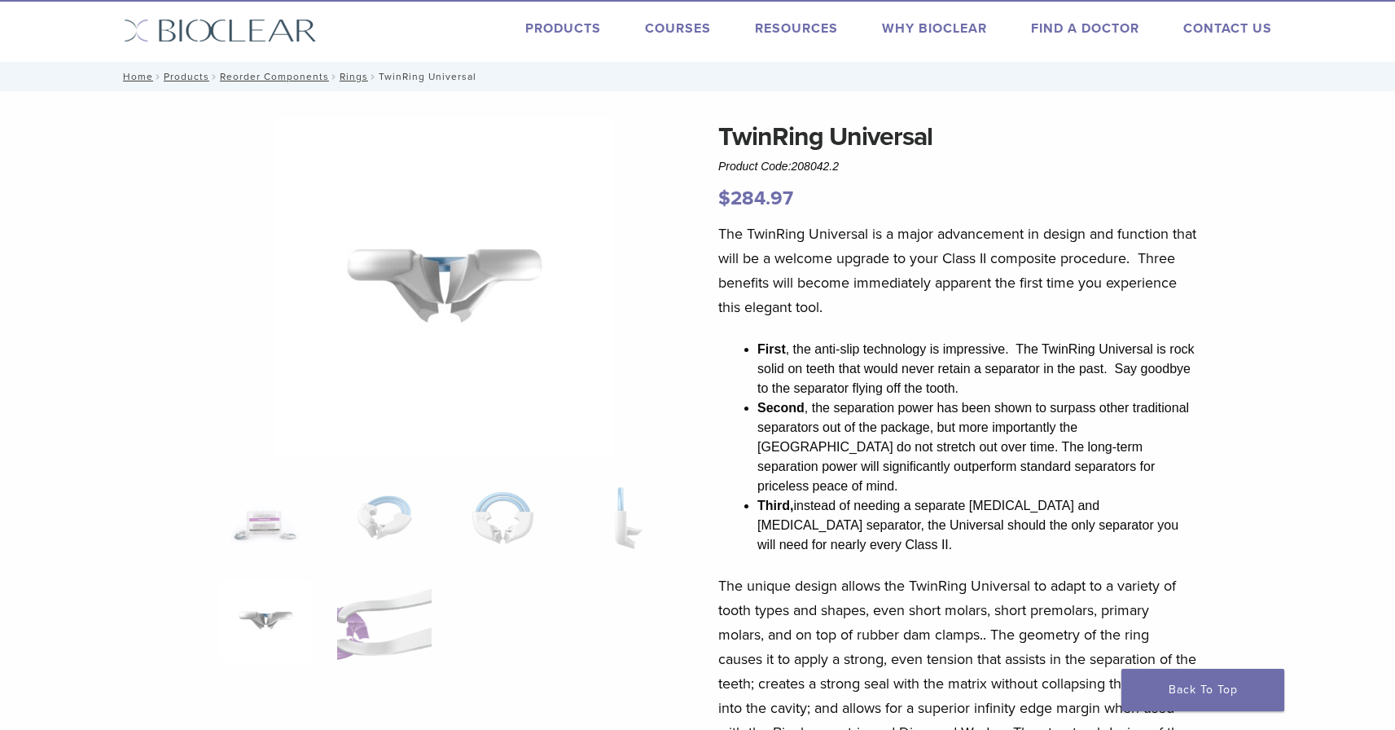
scroll to position [29, 0]
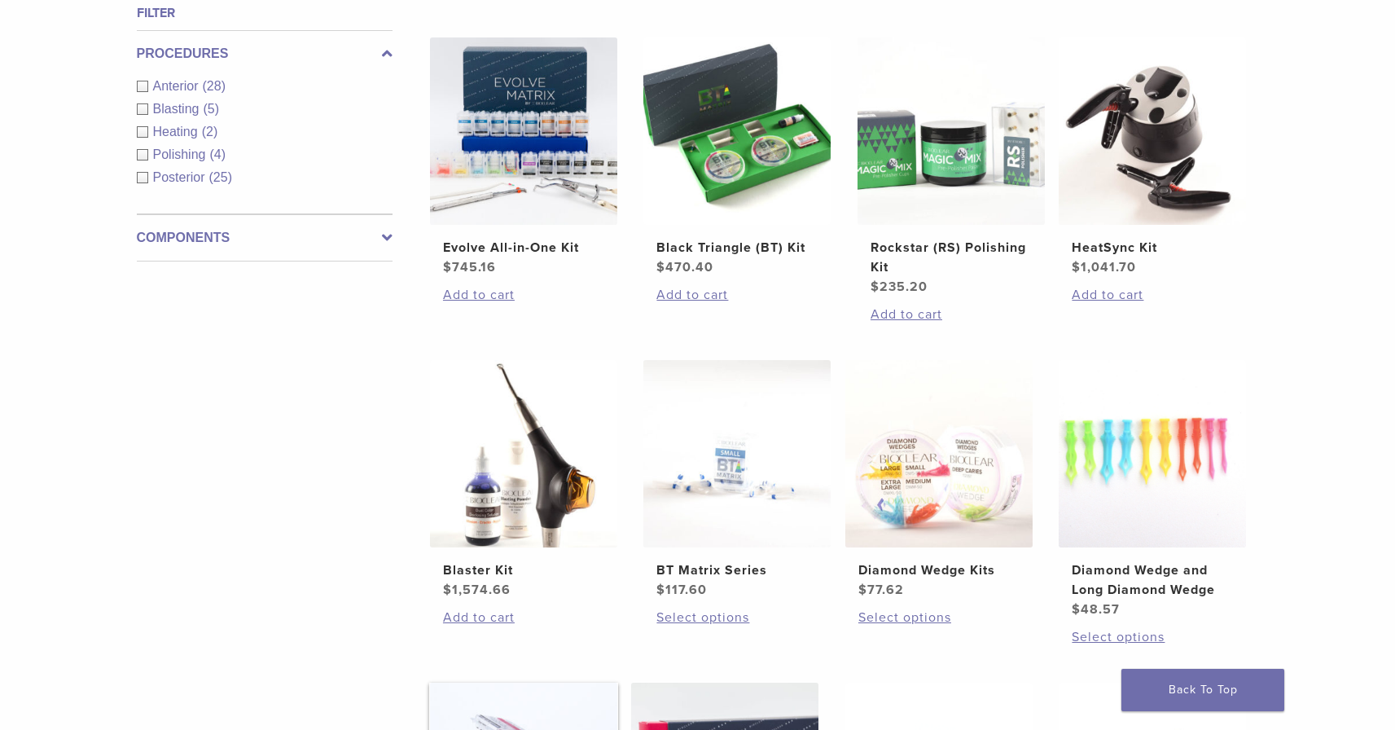
scroll to position [599, 0]
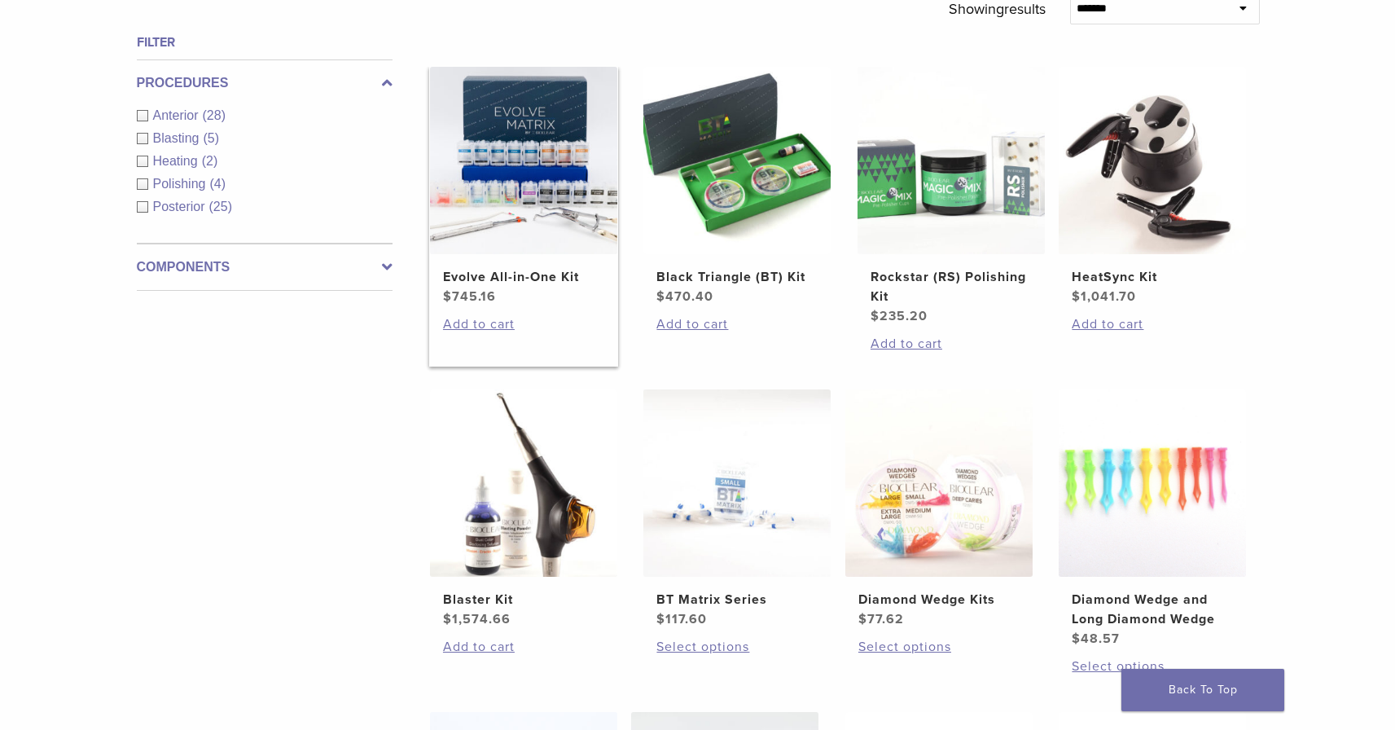
click at [521, 224] on img at bounding box center [523, 160] width 187 height 187
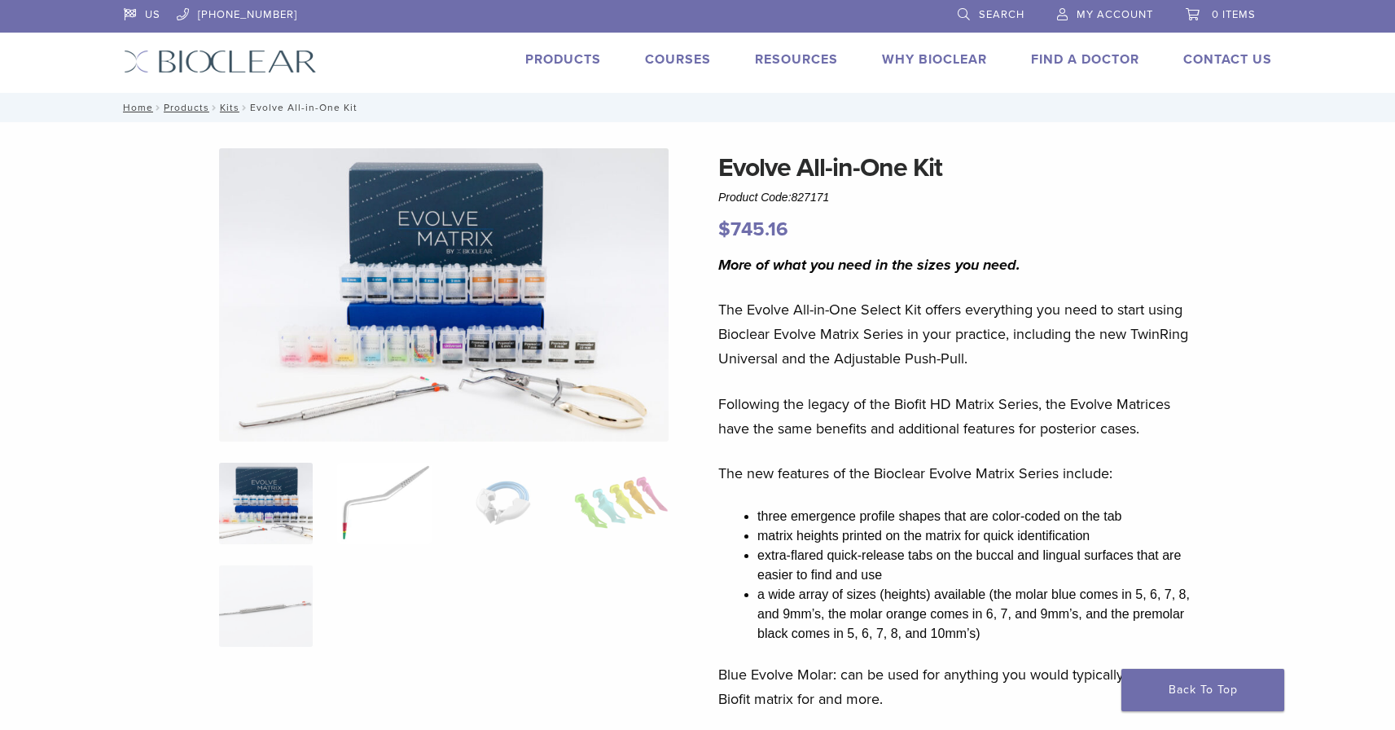
click at [384, 514] on img at bounding box center [384, 503] width 94 height 81
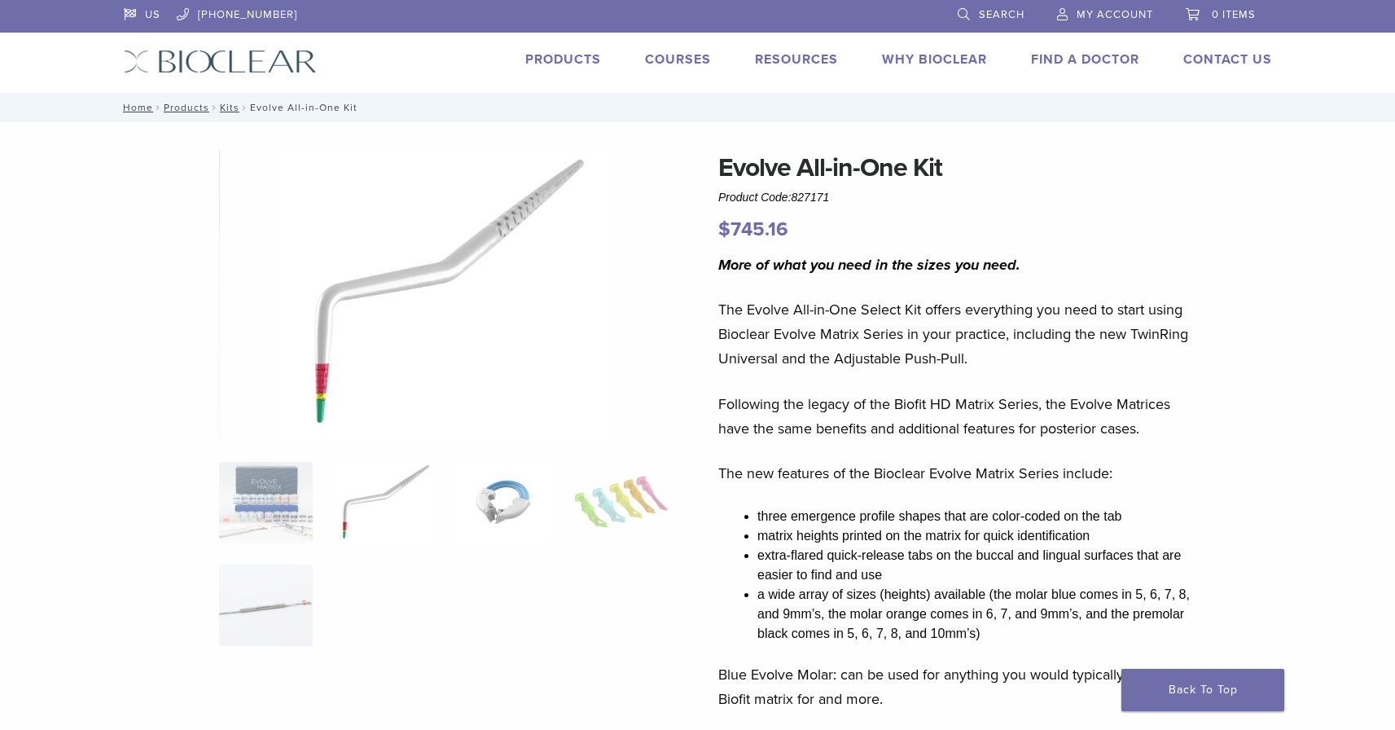
click at [501, 499] on img at bounding box center [503, 502] width 94 height 81
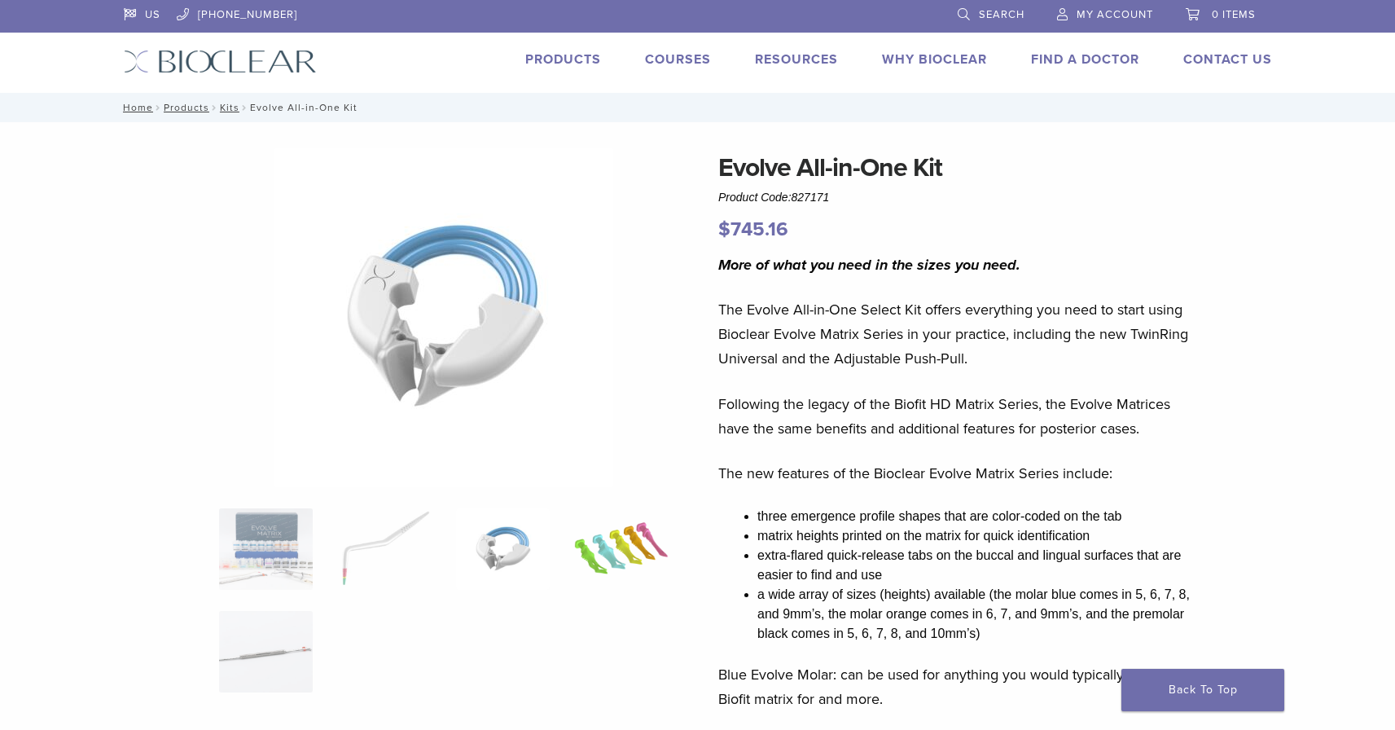
click at [632, 526] on img at bounding box center [621, 548] width 94 height 81
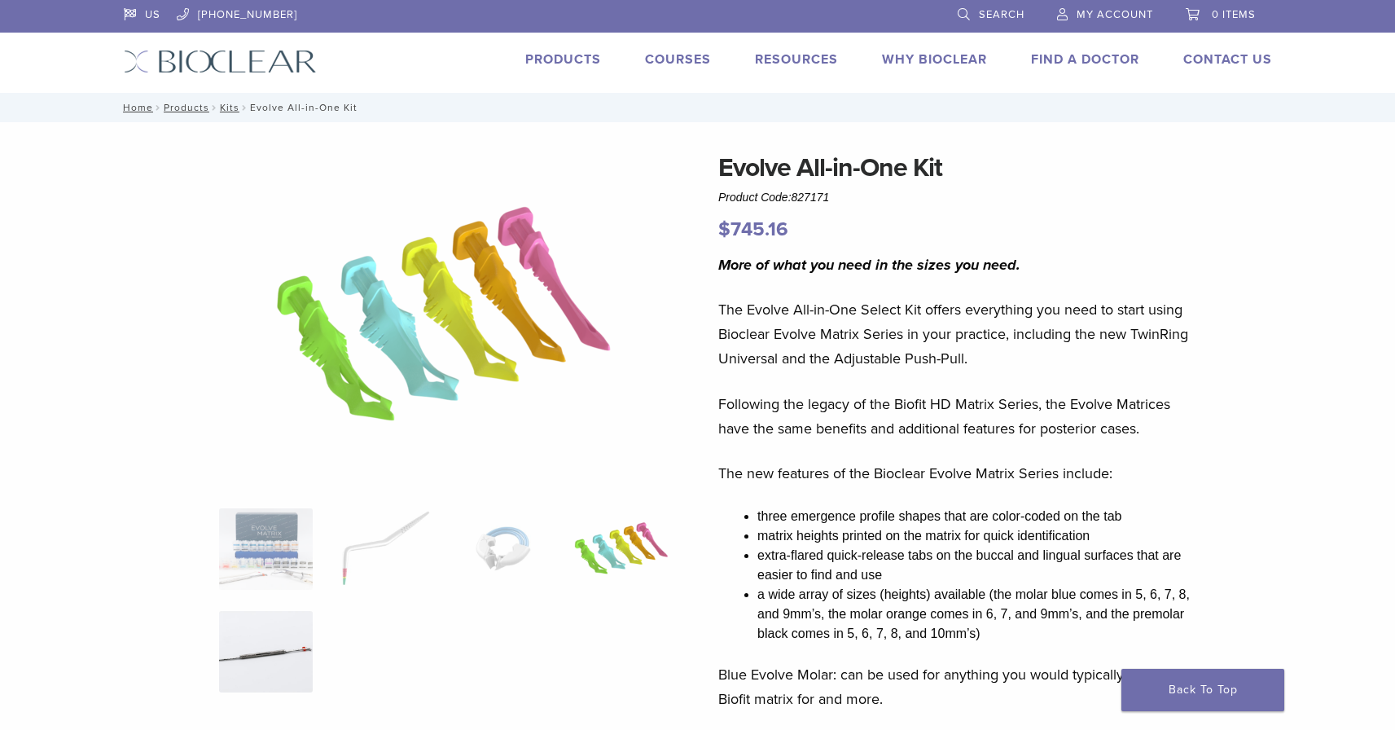
click at [302, 635] on img at bounding box center [266, 651] width 94 height 81
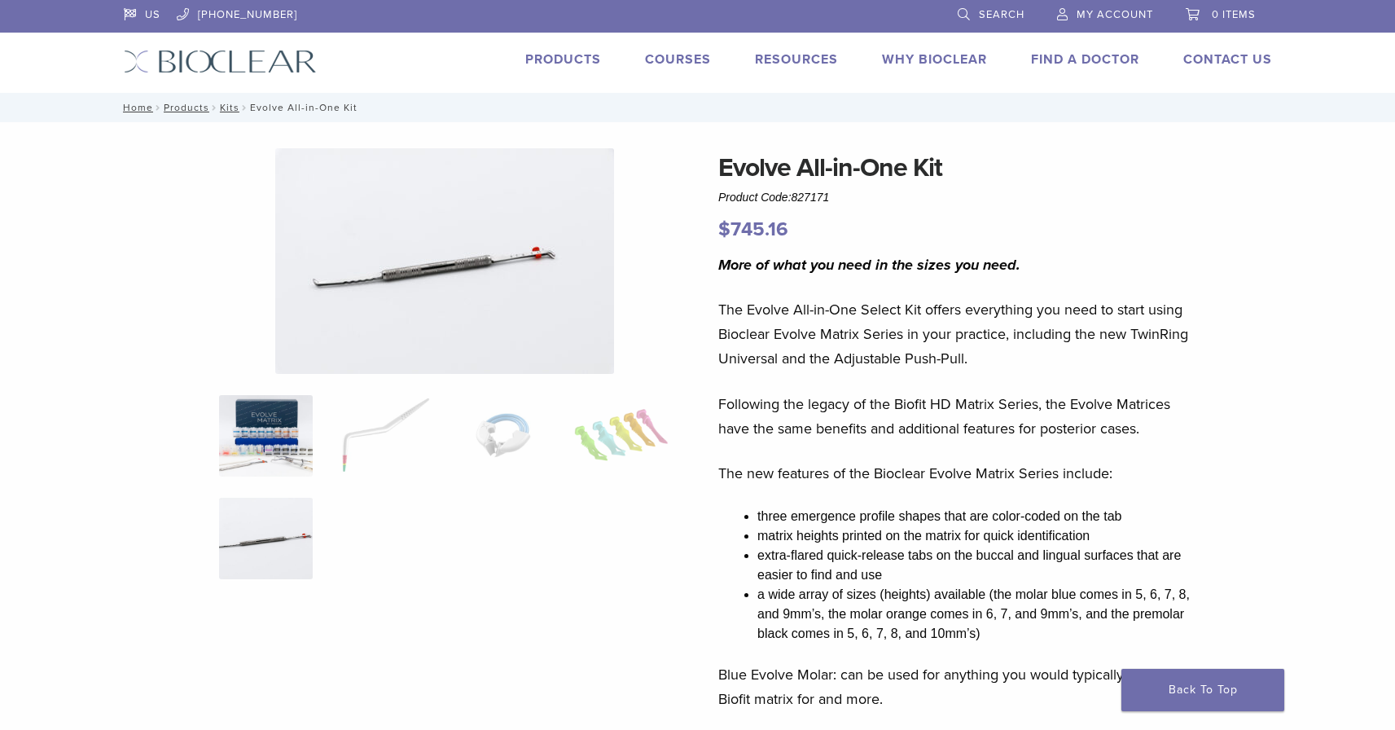
click at [276, 448] on img at bounding box center [266, 435] width 94 height 81
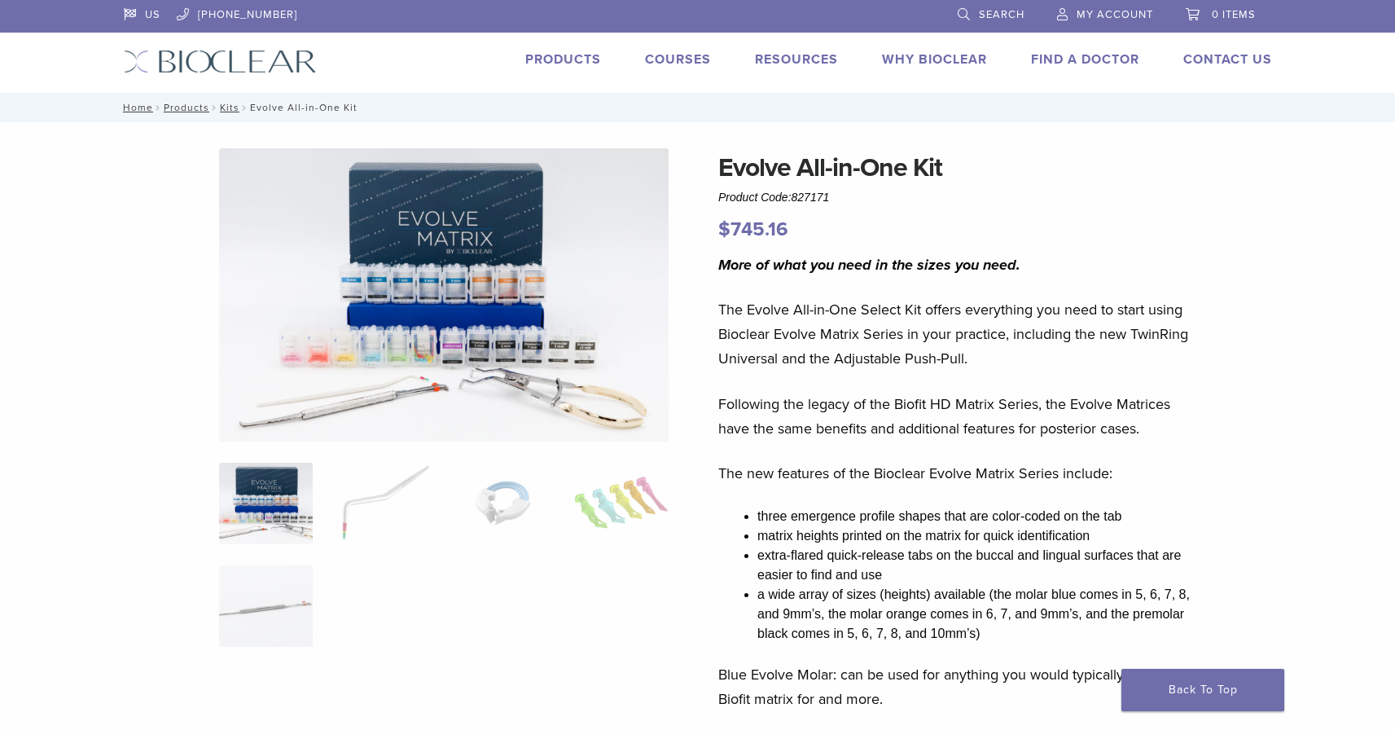
click at [503, 375] on img at bounding box center [444, 294] width 450 height 293
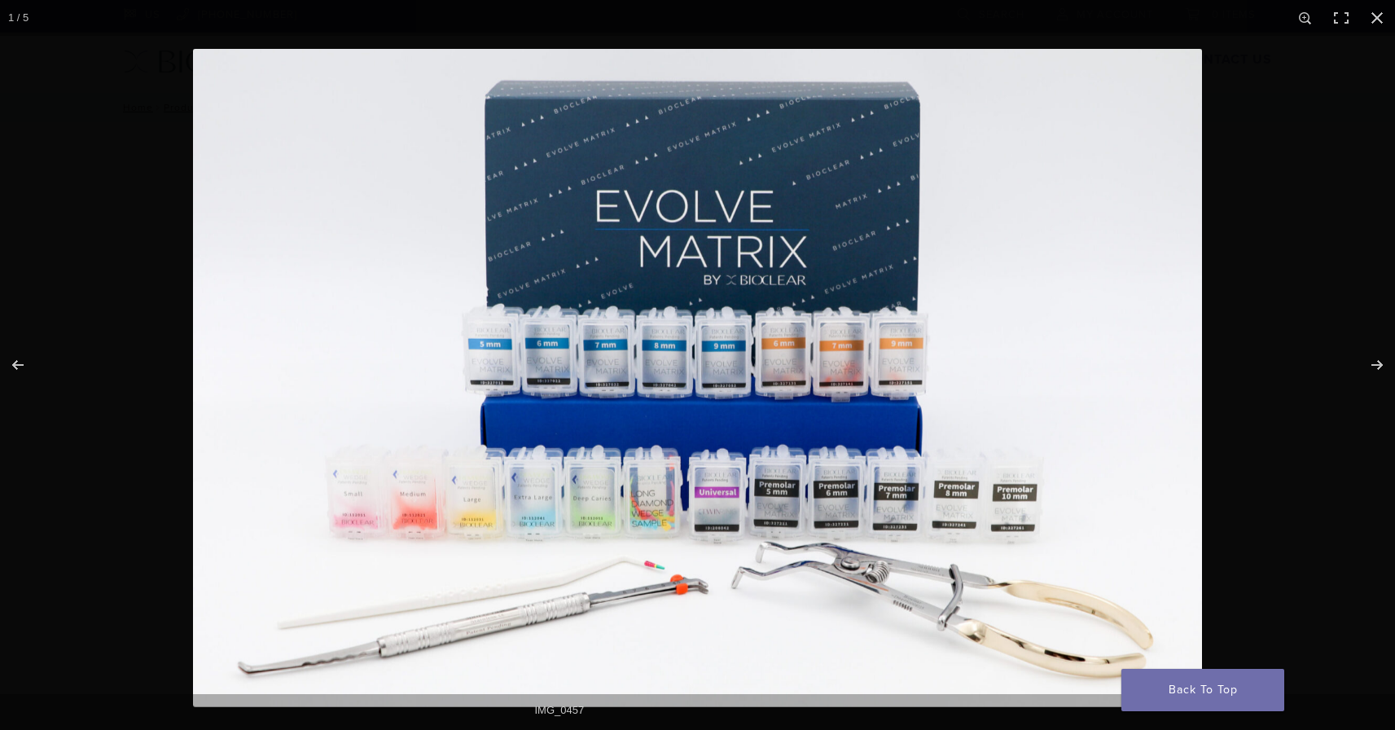
click at [541, 409] on img at bounding box center [697, 378] width 1009 height 658
